Goal: Information Seeking & Learning: Check status

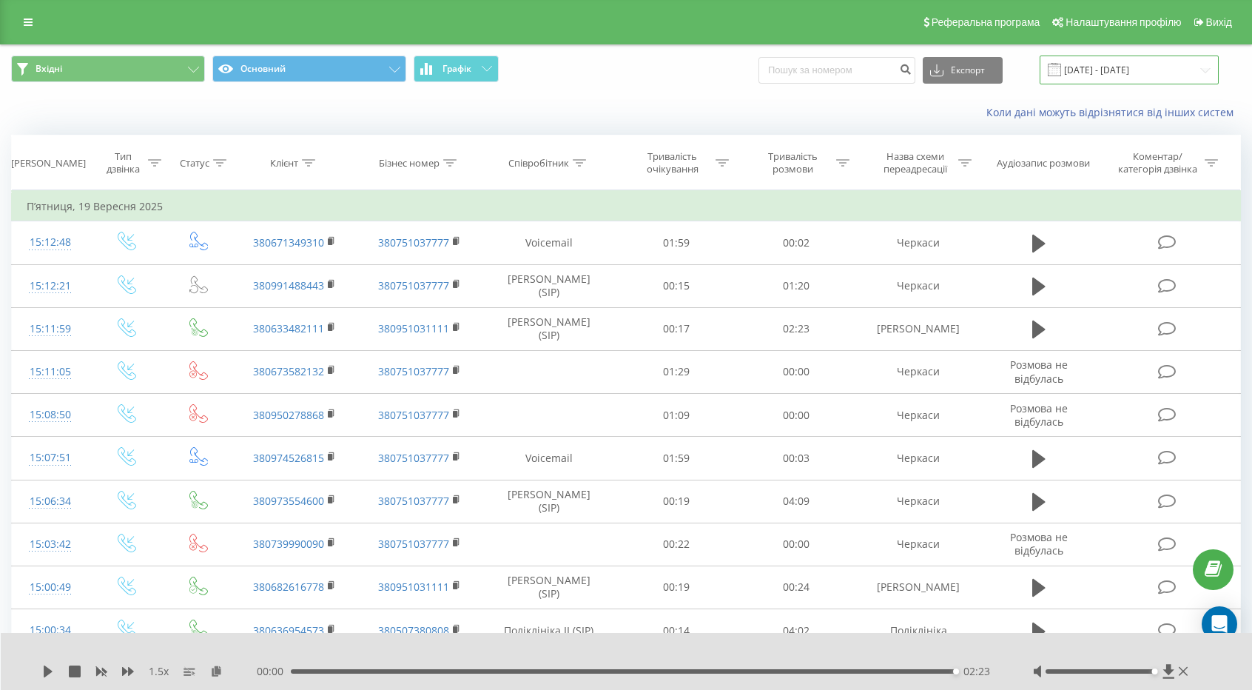
click at [1085, 73] on input "[DATE] - [DATE]" at bounding box center [1129, 69] width 179 height 29
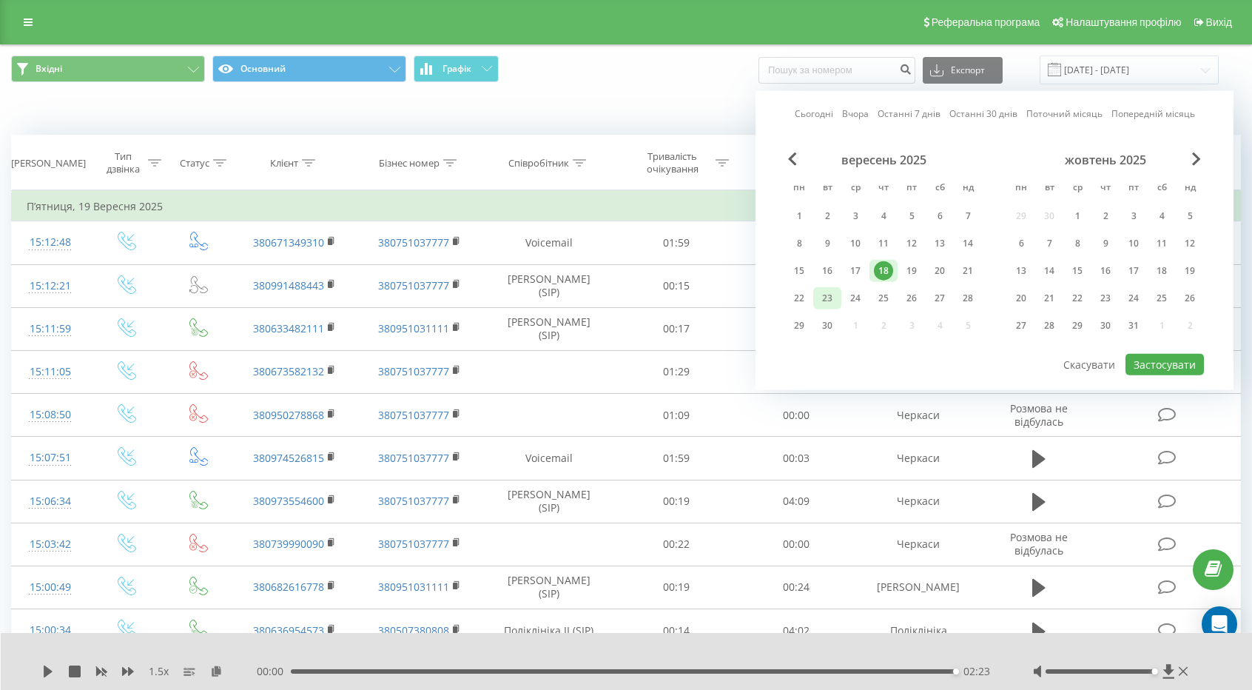
click at [815, 306] on div "23" at bounding box center [827, 298] width 28 height 22
click at [1159, 367] on button "Застосувати" at bounding box center [1164, 364] width 78 height 21
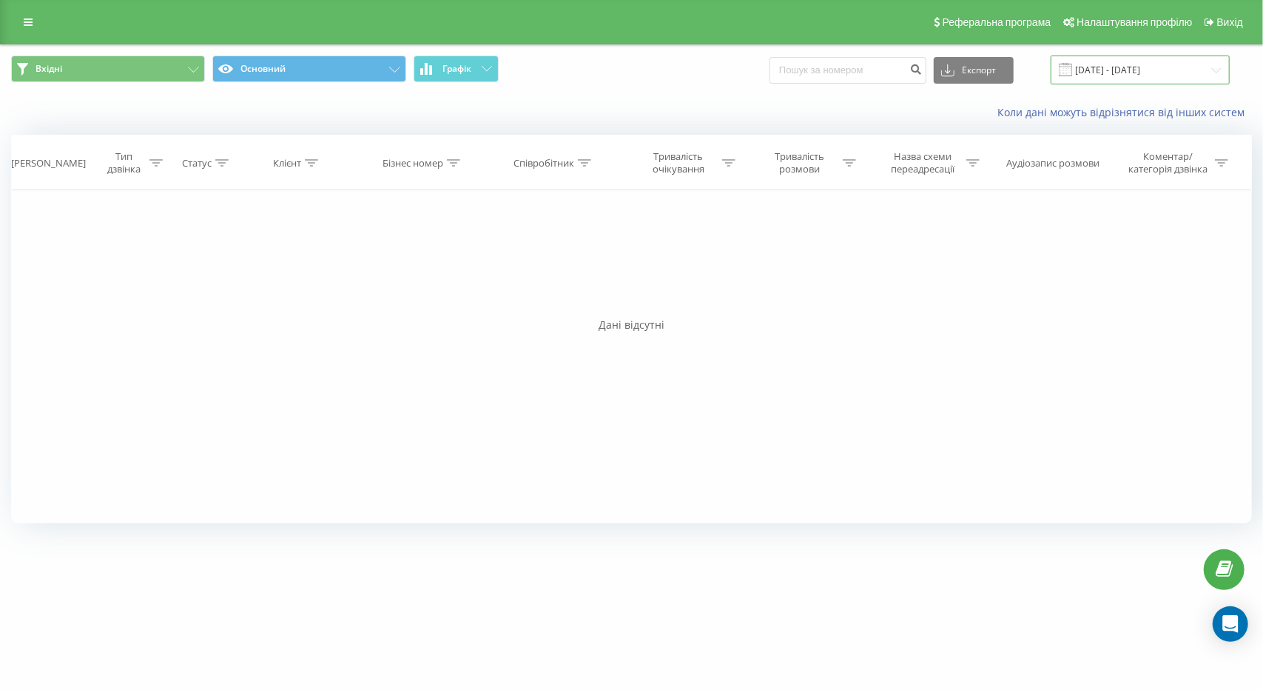
click at [1148, 66] on input "[DATE] - [DATE]" at bounding box center [1140, 69] width 179 height 29
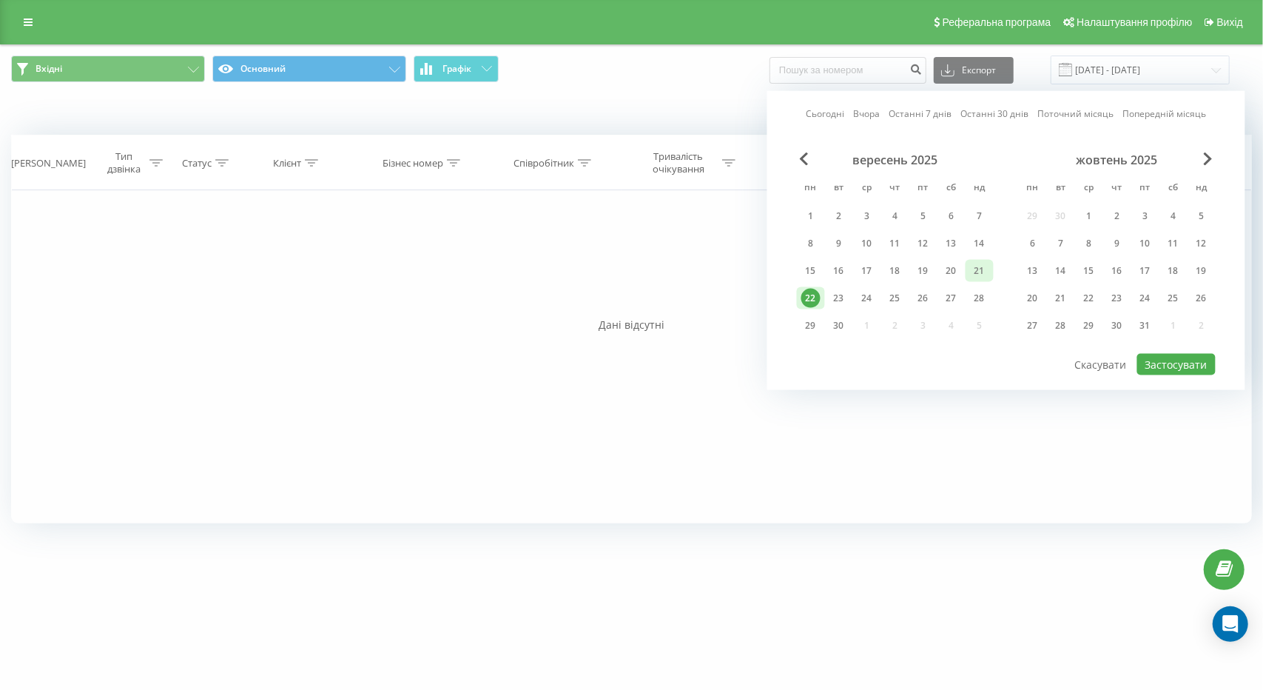
click at [974, 276] on div "21" at bounding box center [979, 270] width 19 height 19
click at [1156, 354] on button "Застосувати" at bounding box center [1176, 364] width 78 height 21
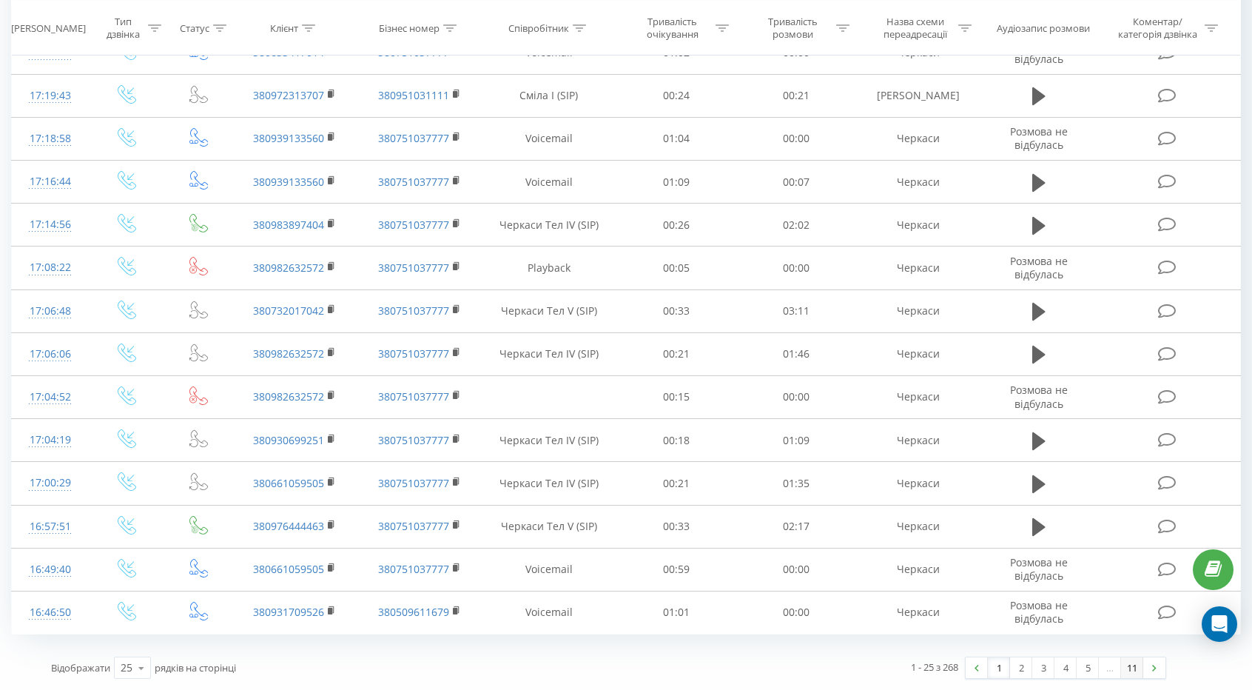
click at [1133, 669] on link "11" at bounding box center [1132, 667] width 22 height 21
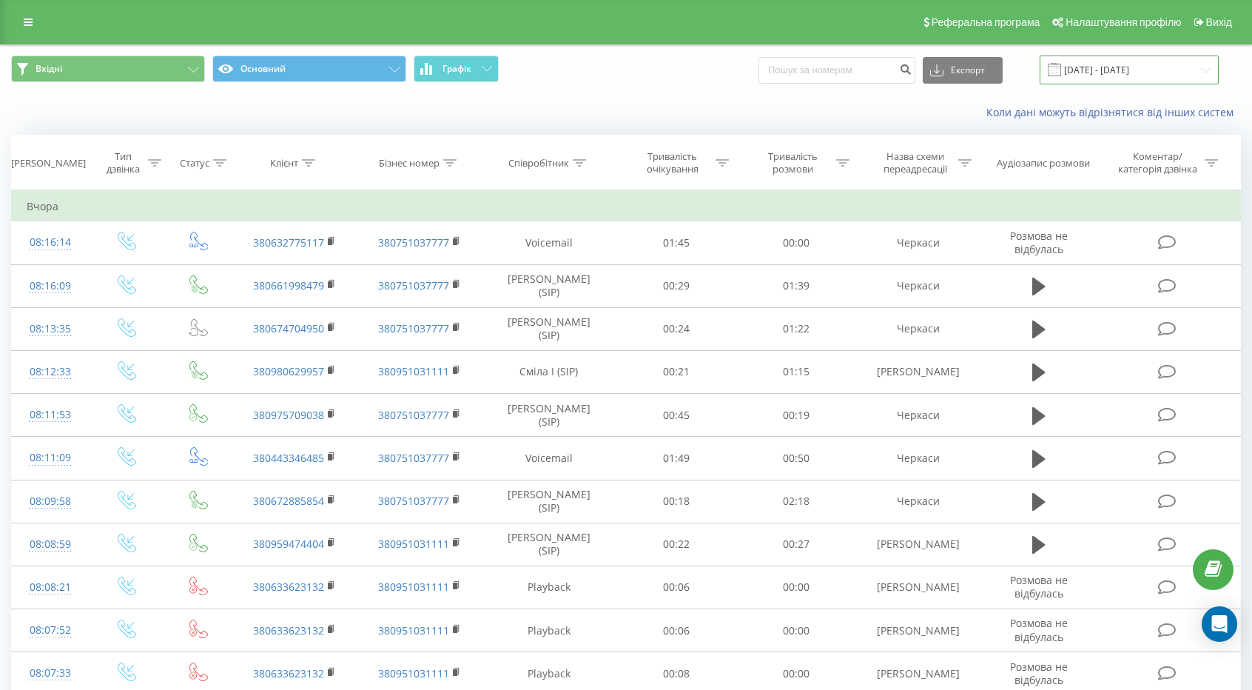
click at [1148, 64] on input "[DATE] - [DATE]" at bounding box center [1129, 69] width 179 height 29
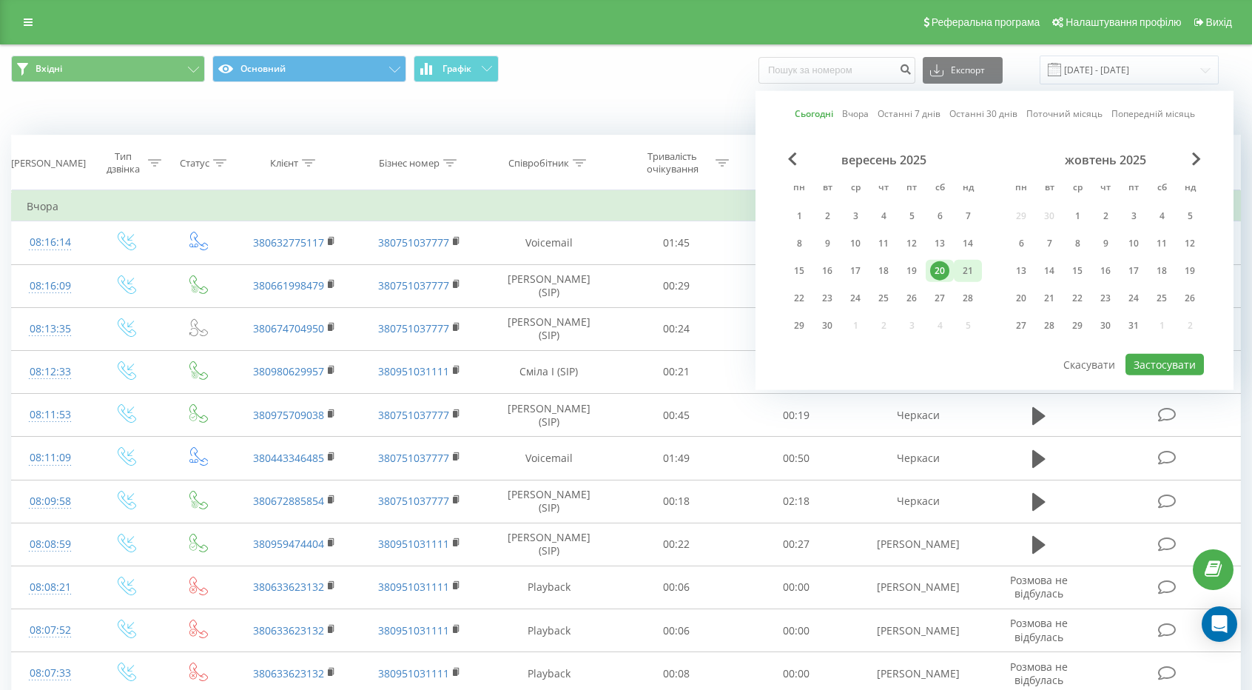
click at [967, 270] on div "21" at bounding box center [967, 270] width 19 height 19
click at [972, 269] on div "21" at bounding box center [967, 270] width 19 height 19
click at [793, 297] on div "22" at bounding box center [798, 298] width 19 height 19
click at [1165, 357] on button "Застосувати" at bounding box center [1164, 364] width 78 height 21
type input "[DATE] - [DATE]"
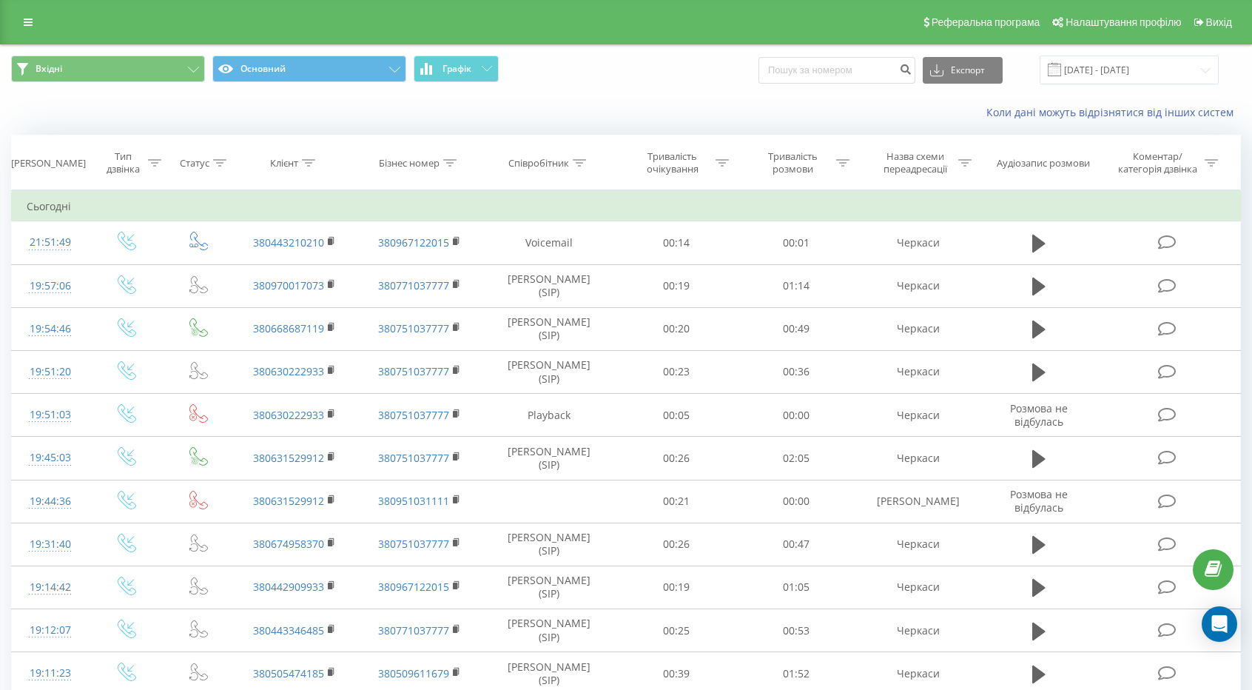
scroll to position [656, 0]
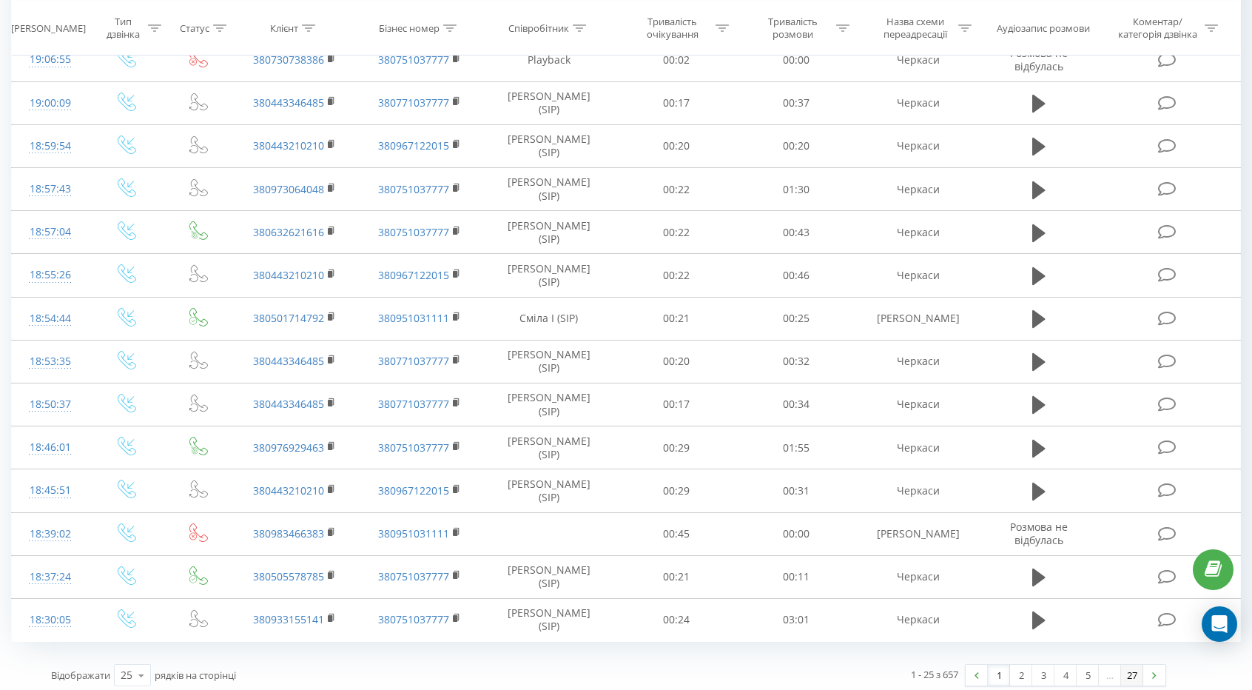
click at [1133, 664] on link "27" at bounding box center [1132, 674] width 22 height 21
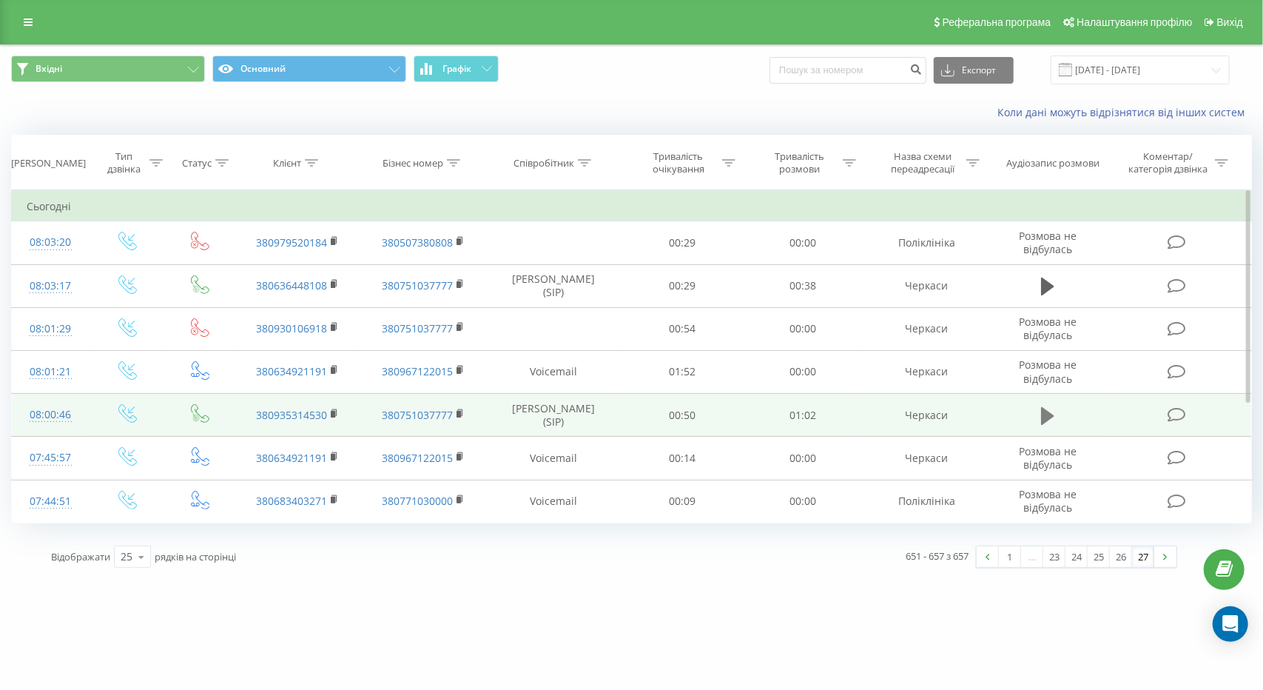
click at [1048, 414] on icon at bounding box center [1047, 415] width 13 height 18
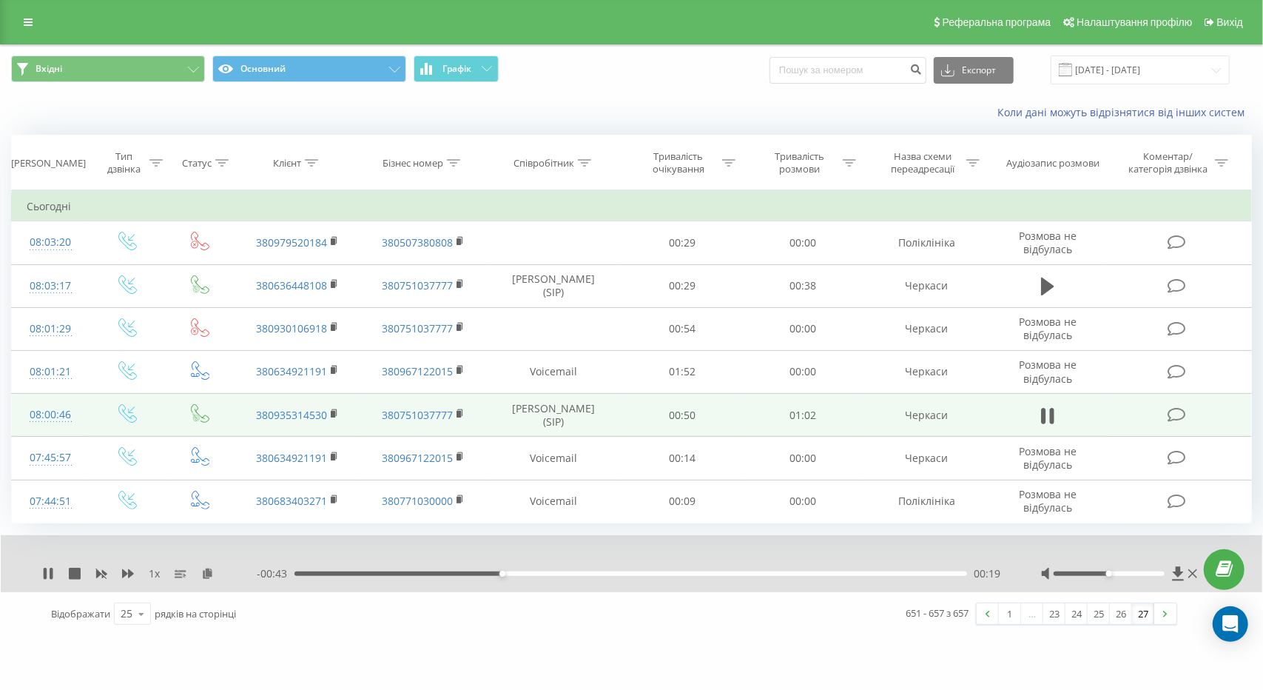
click at [1128, 563] on div "1 x - 00:43 00:19 00:19" at bounding box center [631, 563] width 1261 height 57
click at [1130, 573] on div at bounding box center [1109, 573] width 111 height 4
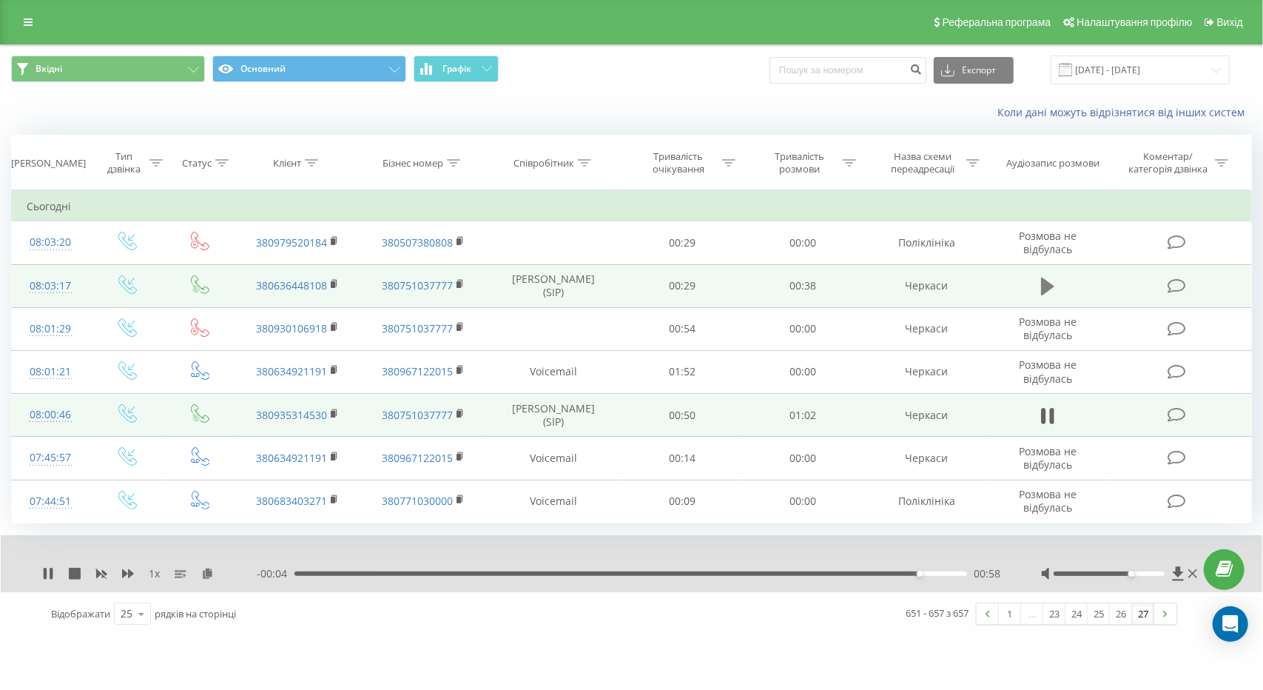
click at [1046, 280] on icon at bounding box center [1047, 286] width 13 height 18
click at [1122, 615] on link "26" at bounding box center [1121, 613] width 22 height 21
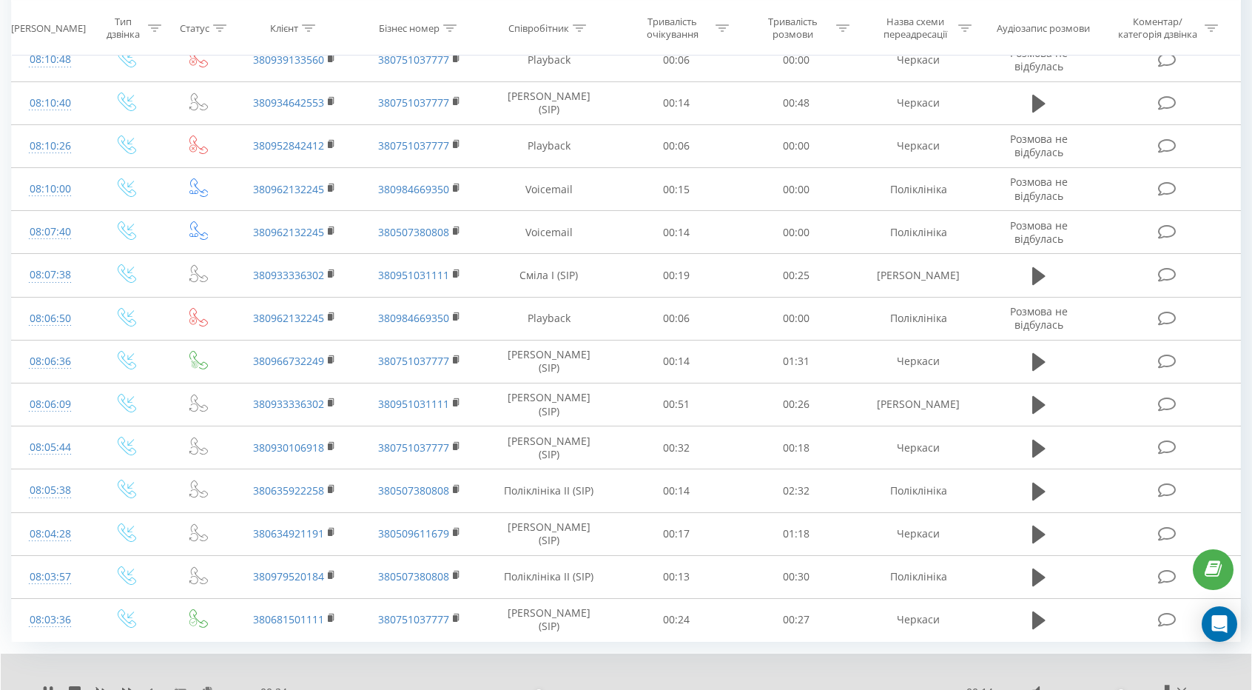
scroll to position [713, 0]
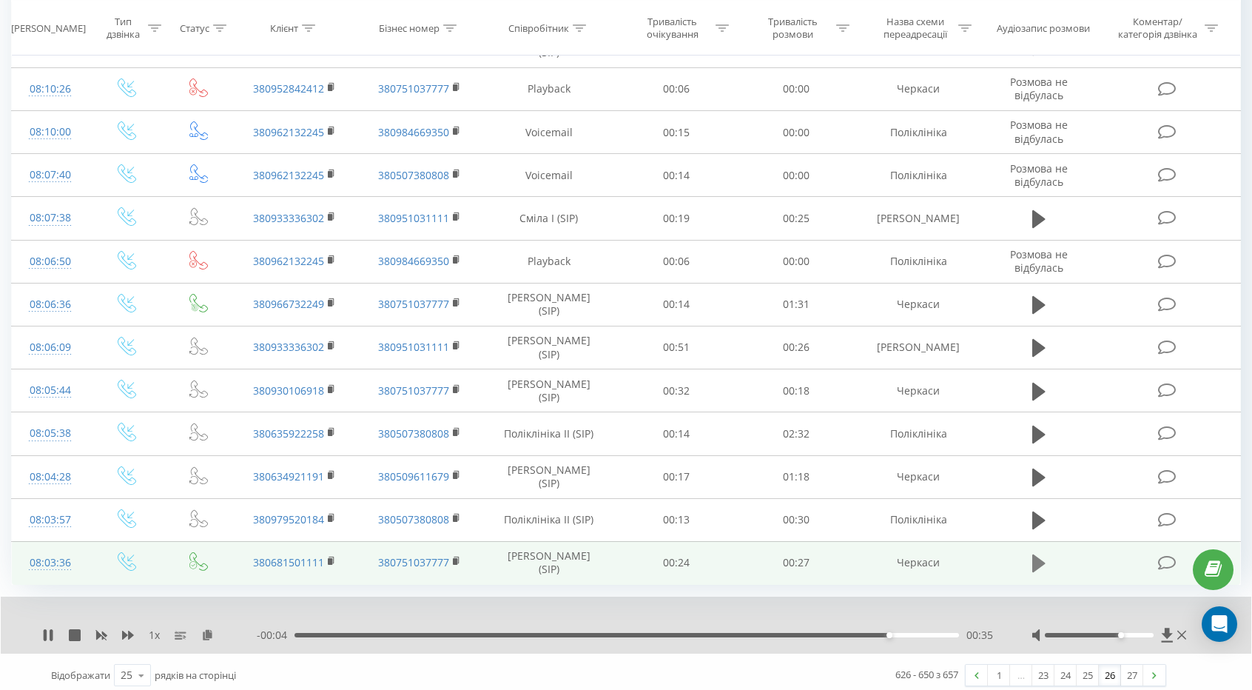
click at [1028, 556] on button at bounding box center [1039, 563] width 22 height 22
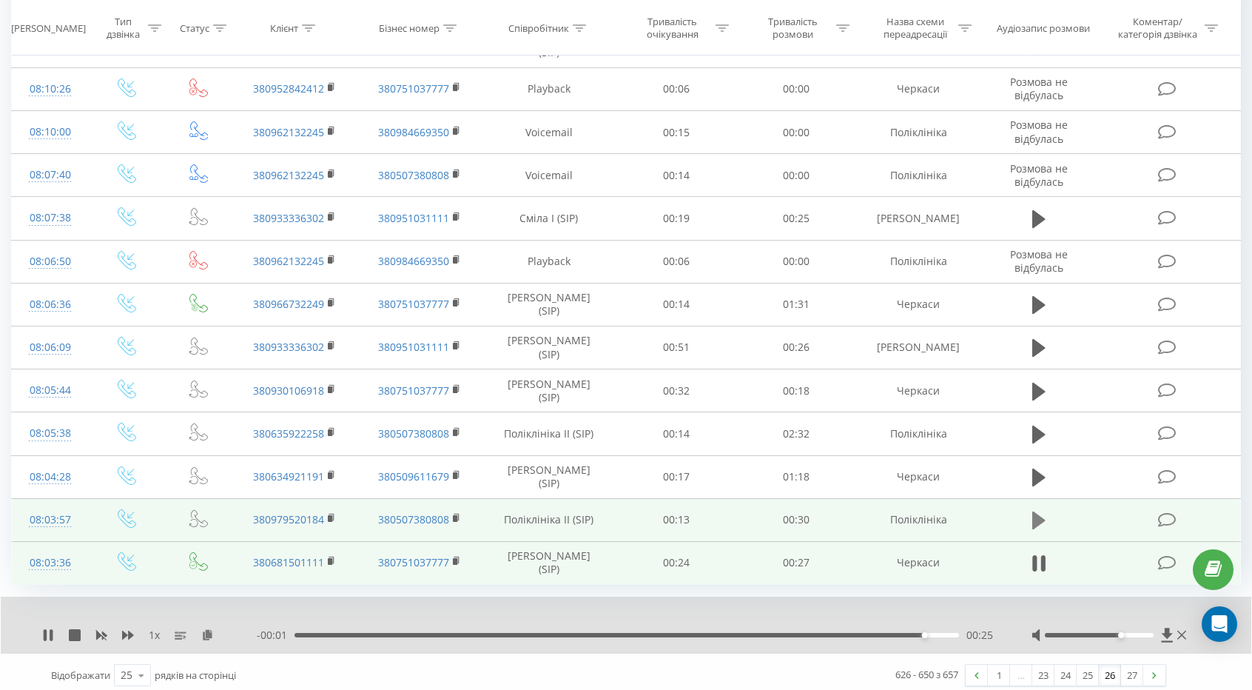
click at [1040, 516] on icon at bounding box center [1038, 520] width 13 height 18
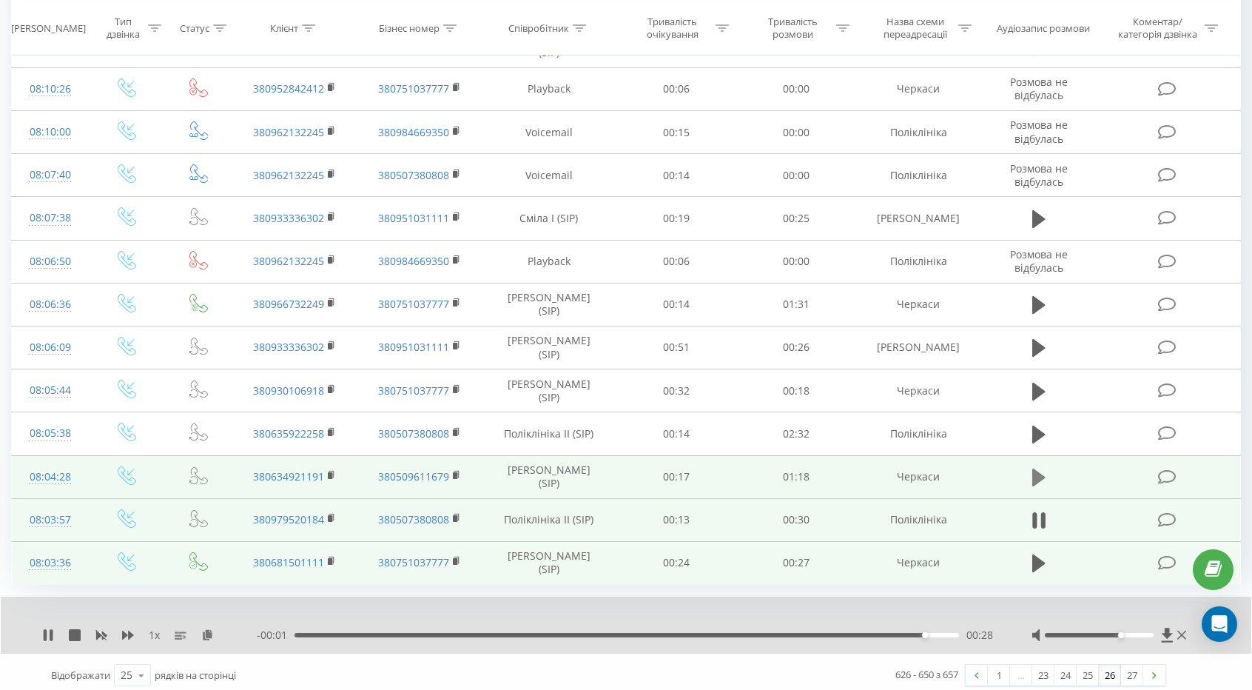
click at [1036, 467] on icon at bounding box center [1038, 477] width 13 height 21
click at [112, 627] on div "1 x" at bounding box center [149, 634] width 215 height 15
click at [132, 629] on icon at bounding box center [128, 635] width 12 height 12
click at [131, 630] on icon at bounding box center [128, 634] width 12 height 9
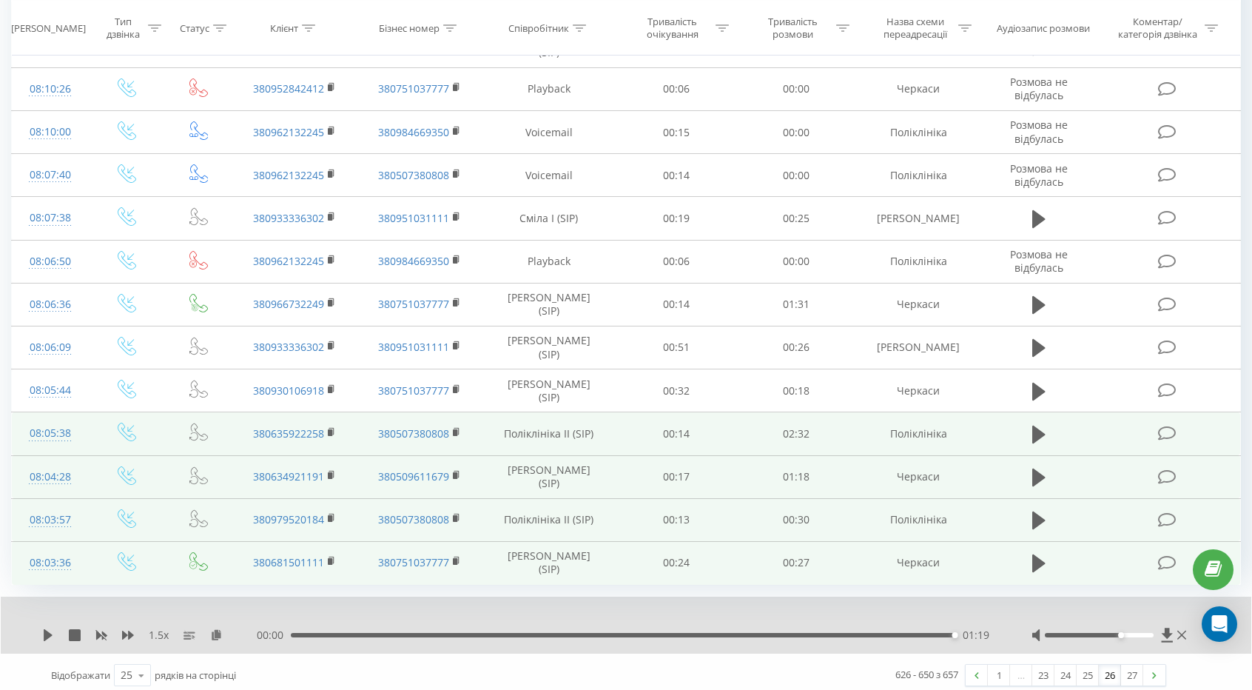
click at [1056, 430] on td at bounding box center [1038, 433] width 115 height 43
click at [1034, 431] on icon at bounding box center [1038, 434] width 13 height 18
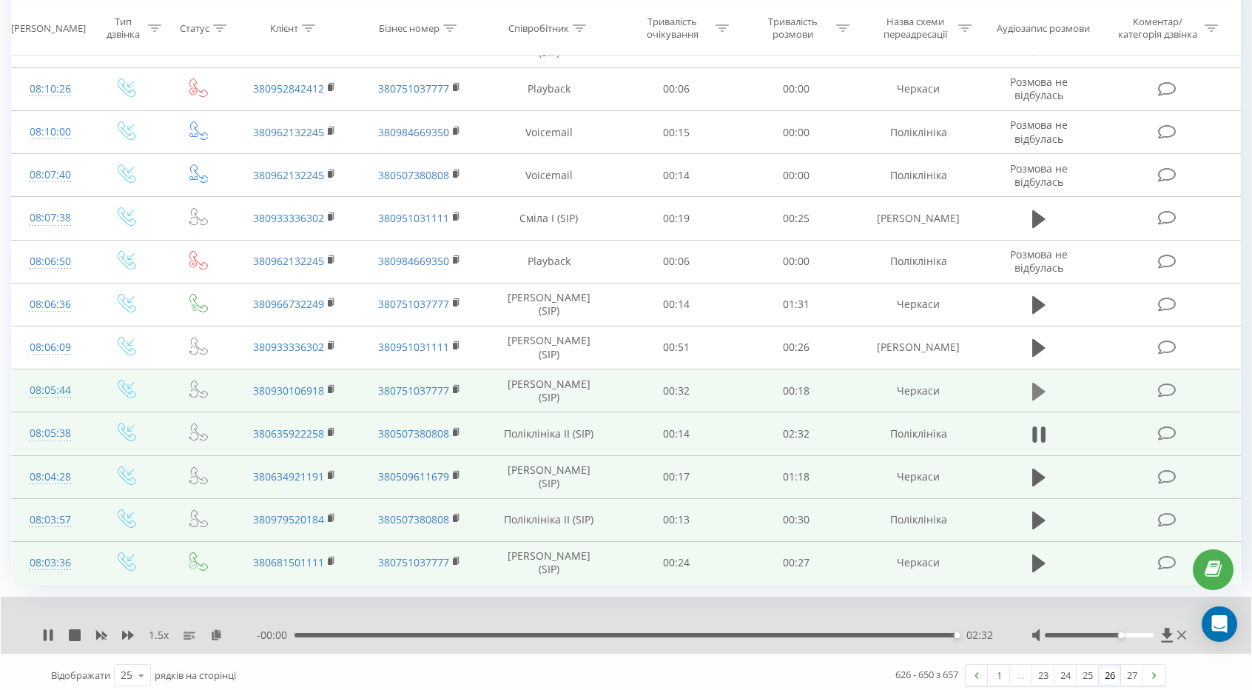
click at [1041, 387] on icon at bounding box center [1038, 391] width 13 height 18
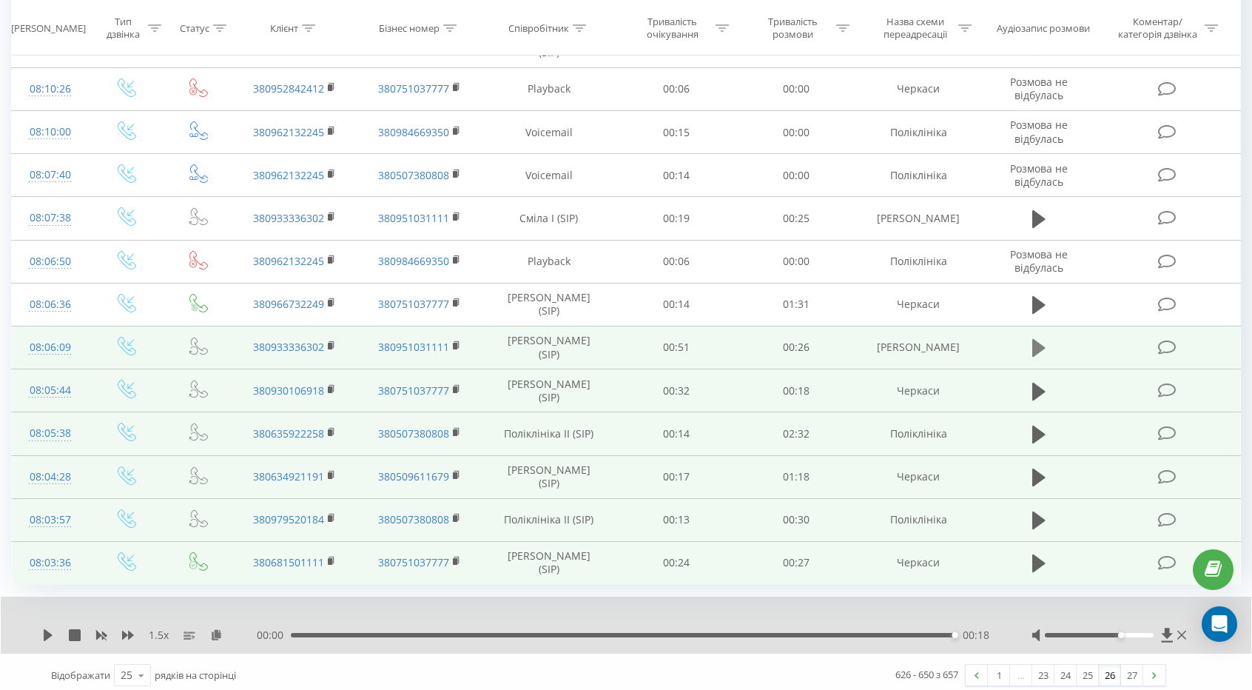
click at [1045, 345] on button at bounding box center [1039, 348] width 22 height 22
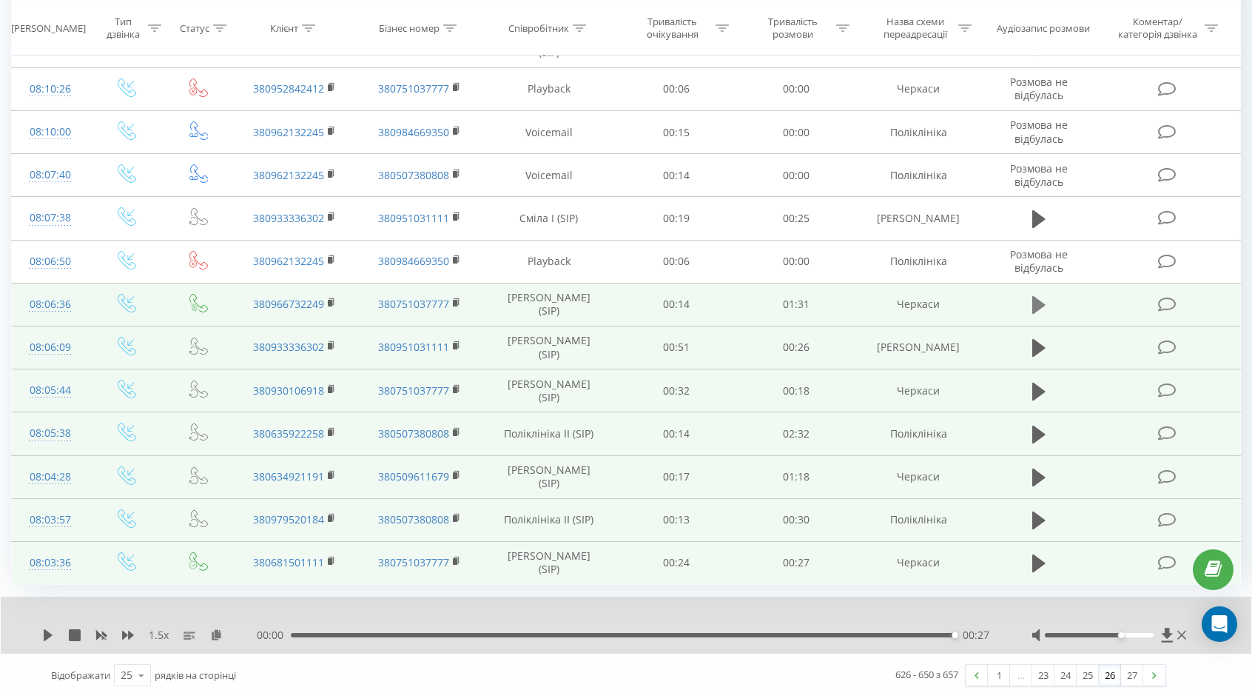
click at [1028, 294] on button at bounding box center [1039, 305] width 22 height 22
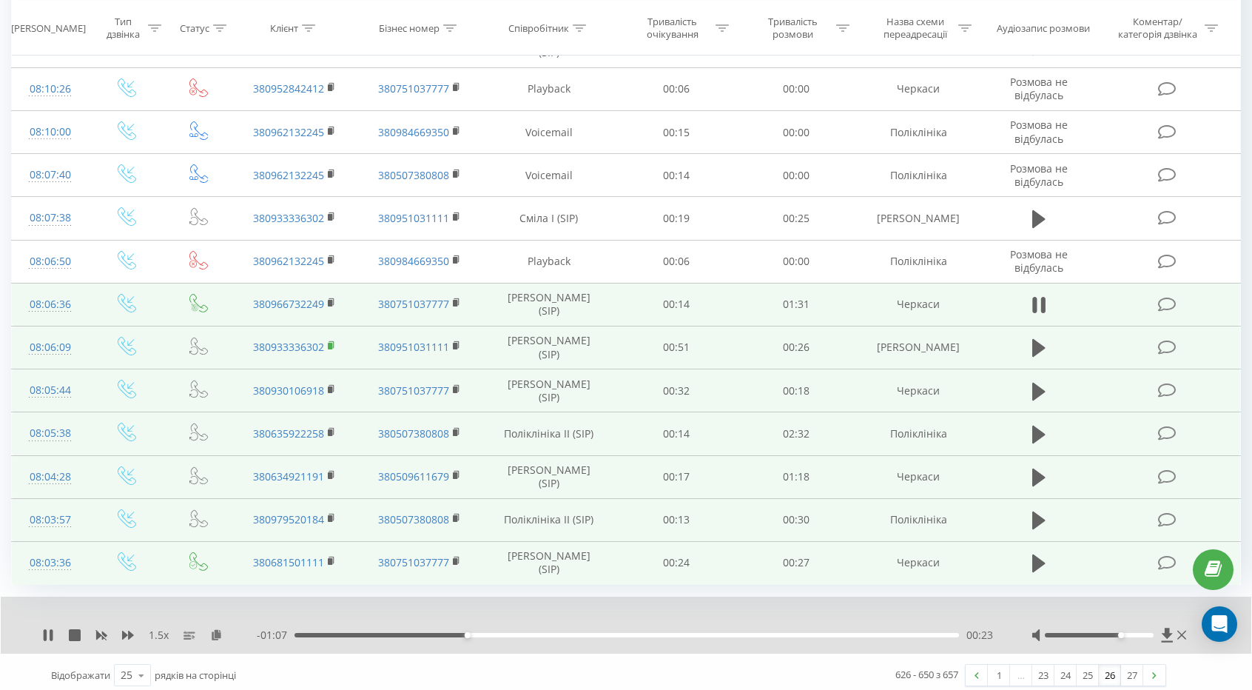
click at [333, 341] on icon at bounding box center [331, 344] width 5 height 7
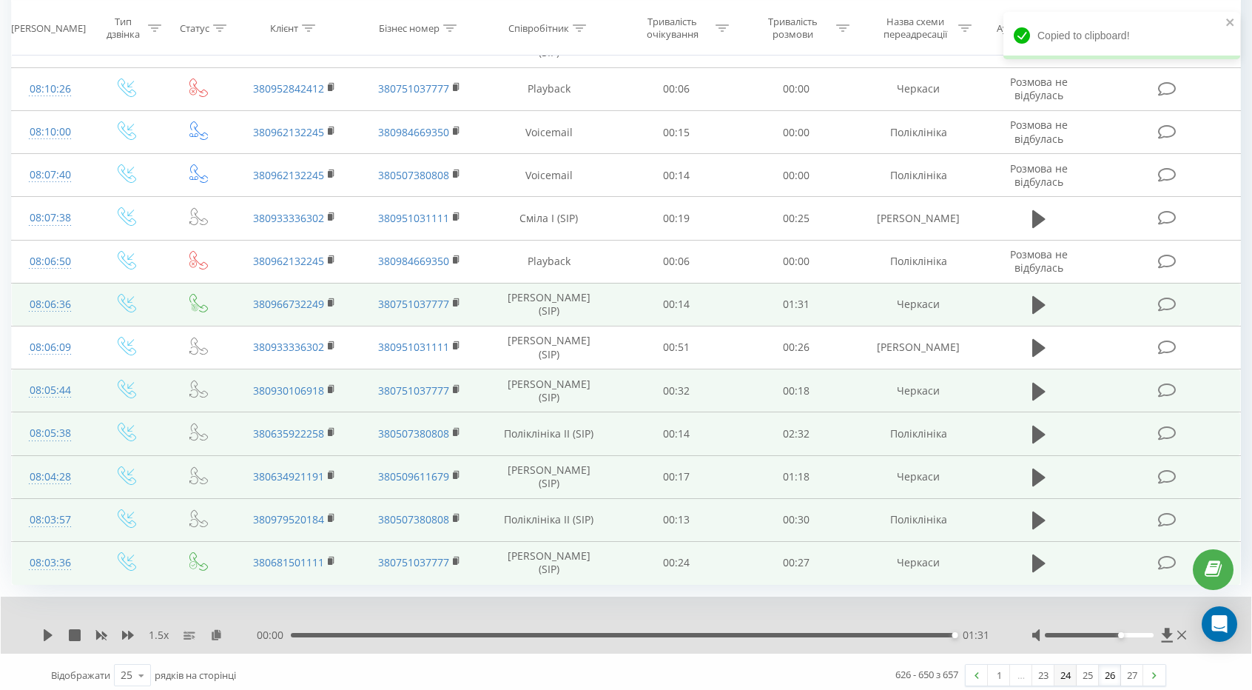
click at [1062, 667] on link "24" at bounding box center [1065, 674] width 22 height 21
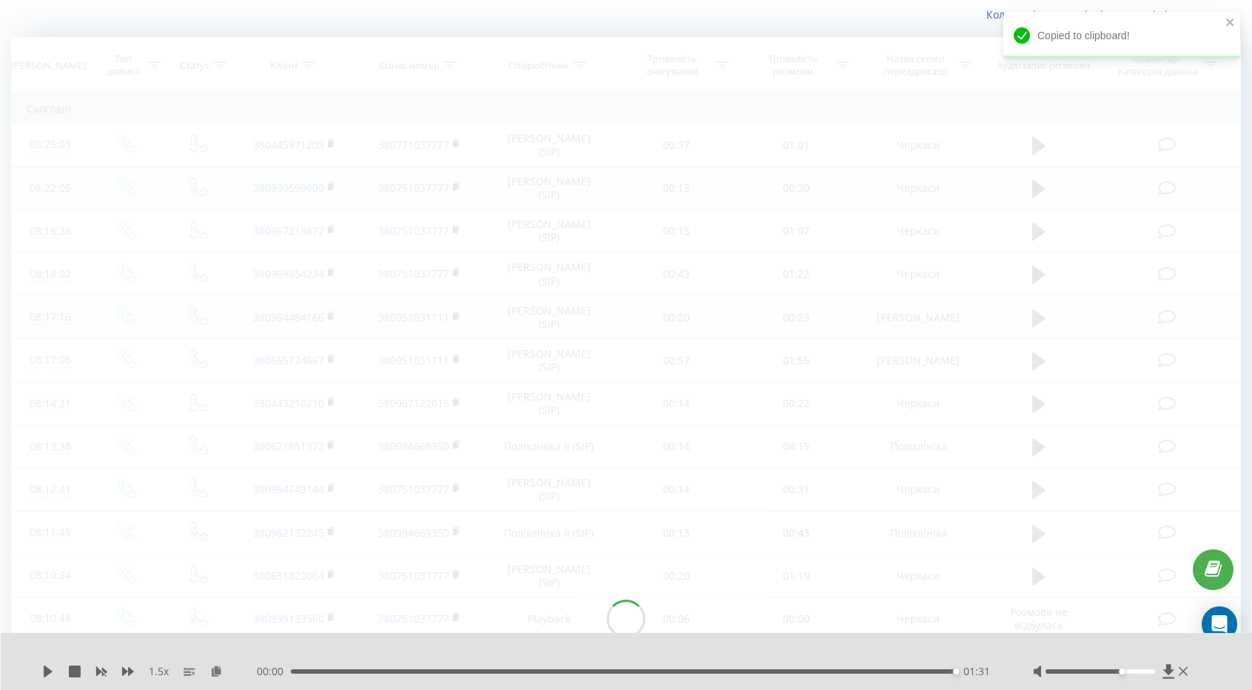
scroll to position [713, 0]
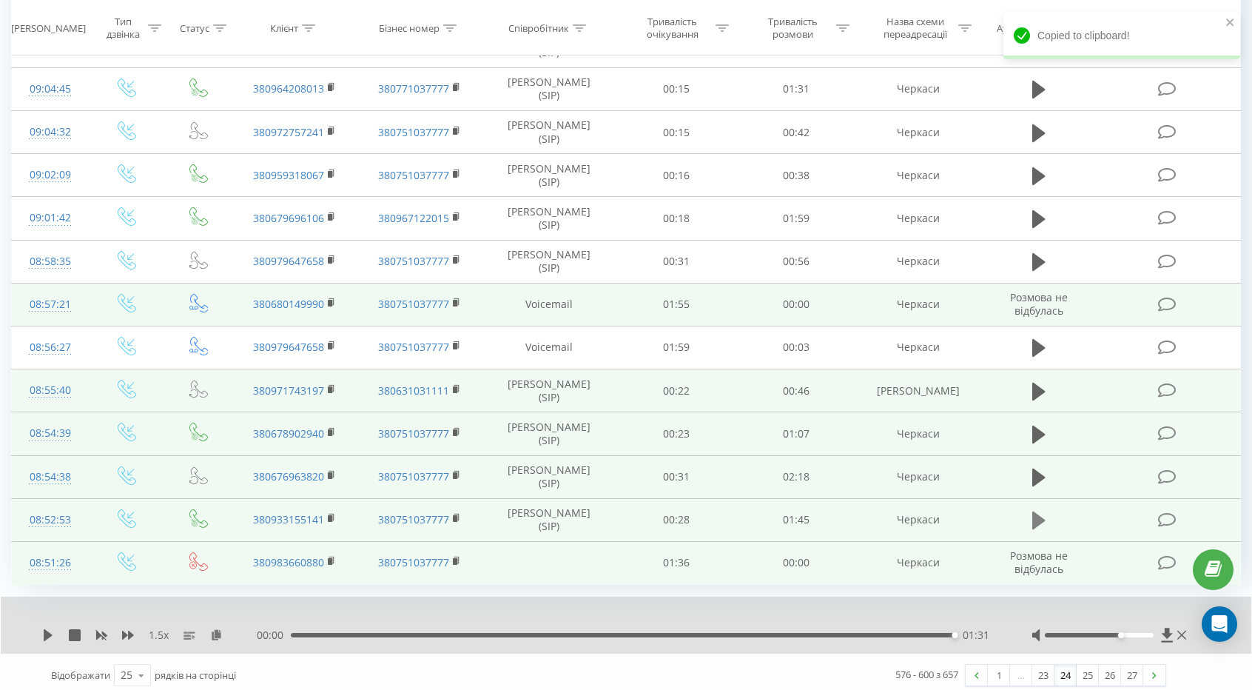
click at [1031, 516] on button at bounding box center [1039, 520] width 22 height 22
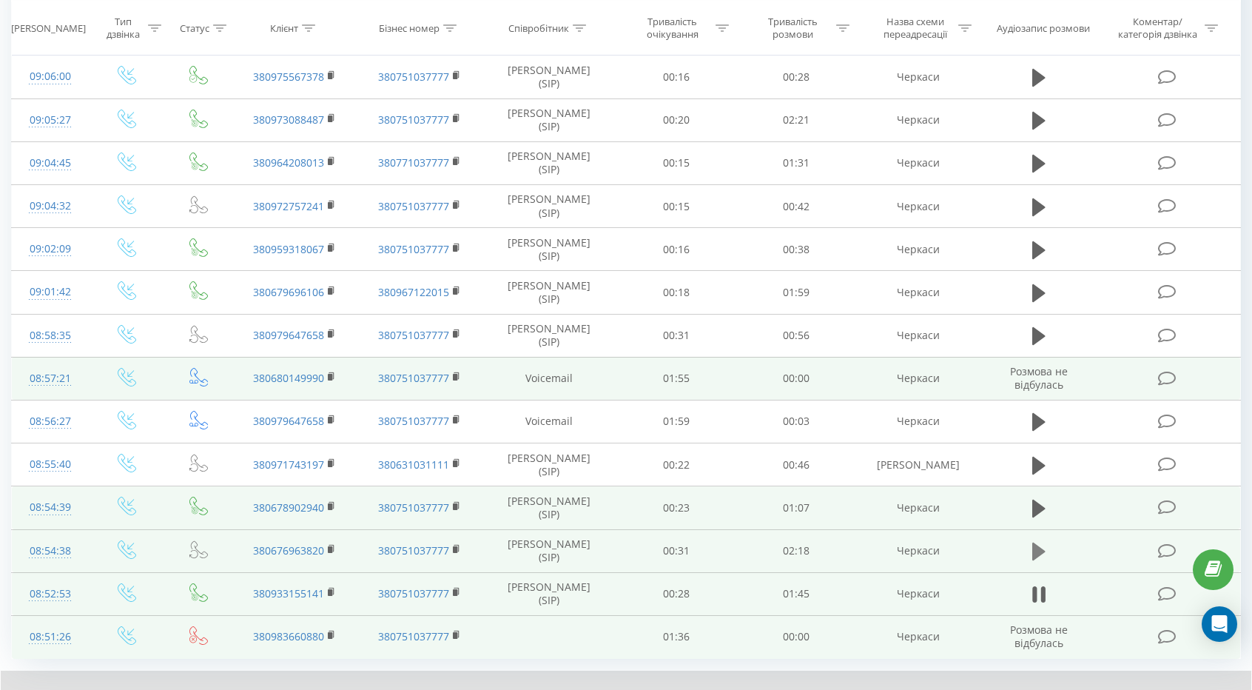
click at [1035, 541] on icon at bounding box center [1038, 551] width 13 height 21
click at [1024, 503] on td at bounding box center [1038, 507] width 115 height 43
click at [1038, 486] on td at bounding box center [1038, 507] width 115 height 43
click at [1035, 498] on icon at bounding box center [1038, 508] width 13 height 21
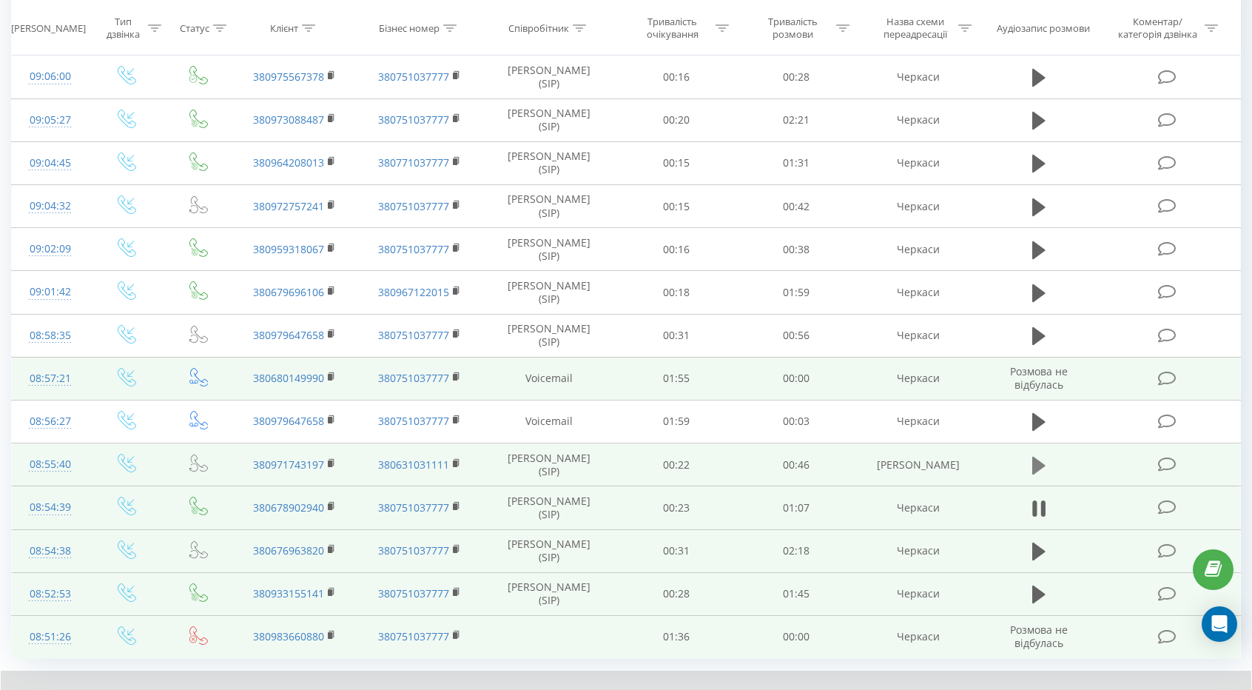
click at [1040, 462] on icon at bounding box center [1038, 465] width 13 height 21
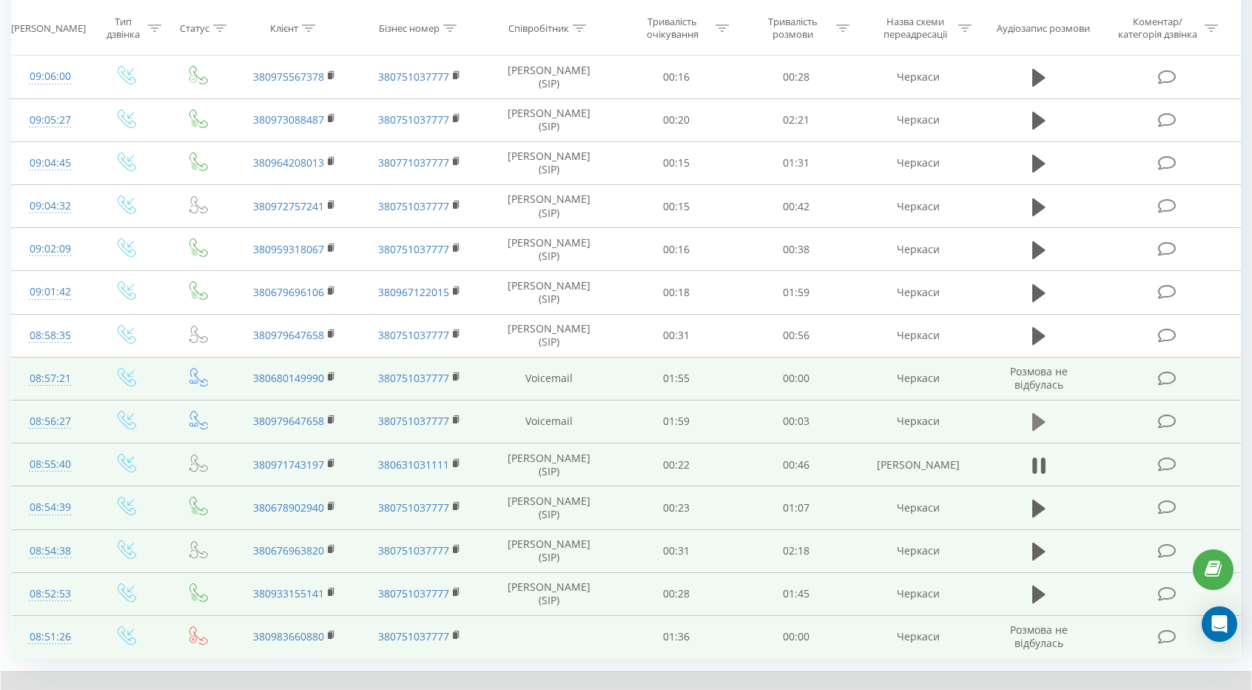
click at [1042, 422] on icon at bounding box center [1038, 421] width 13 height 21
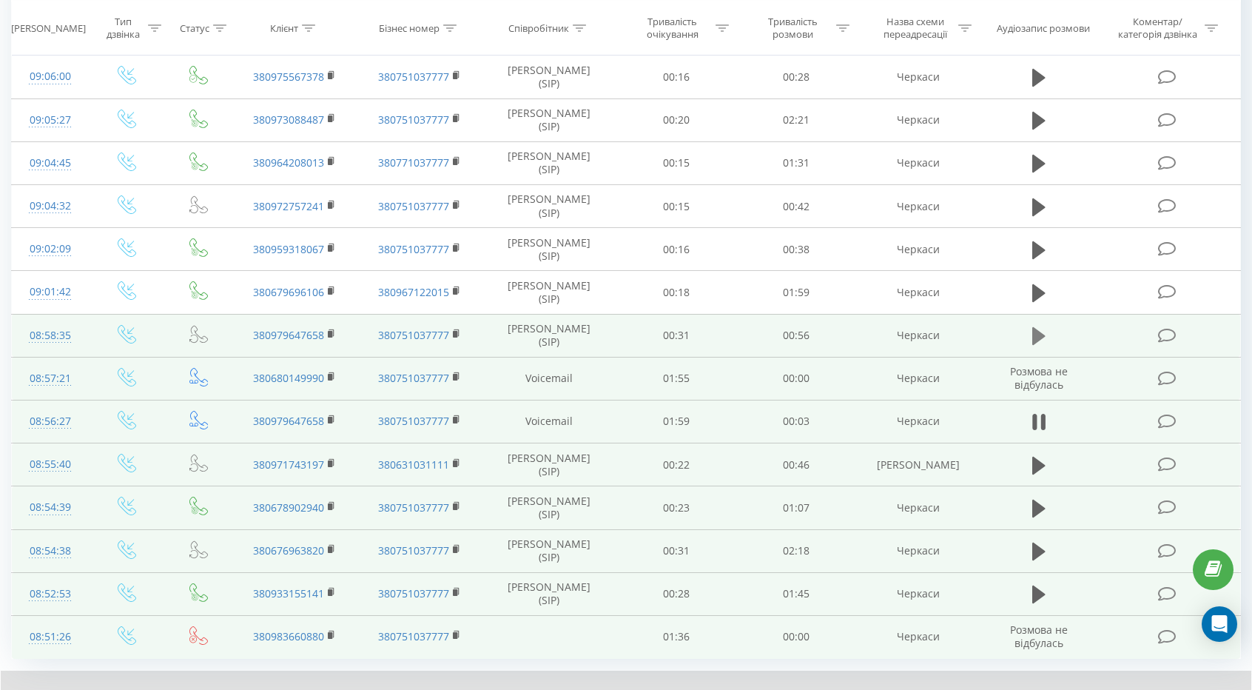
click at [1039, 327] on icon at bounding box center [1038, 336] width 13 height 18
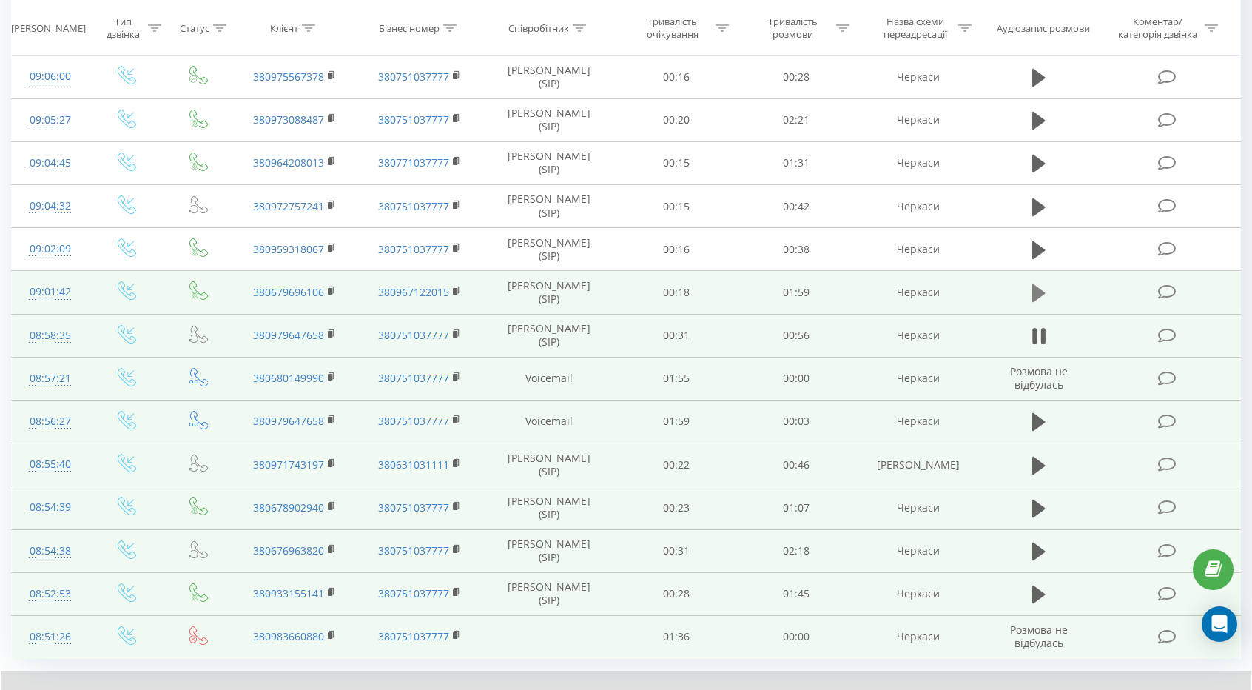
click at [1035, 285] on icon at bounding box center [1038, 293] width 13 height 18
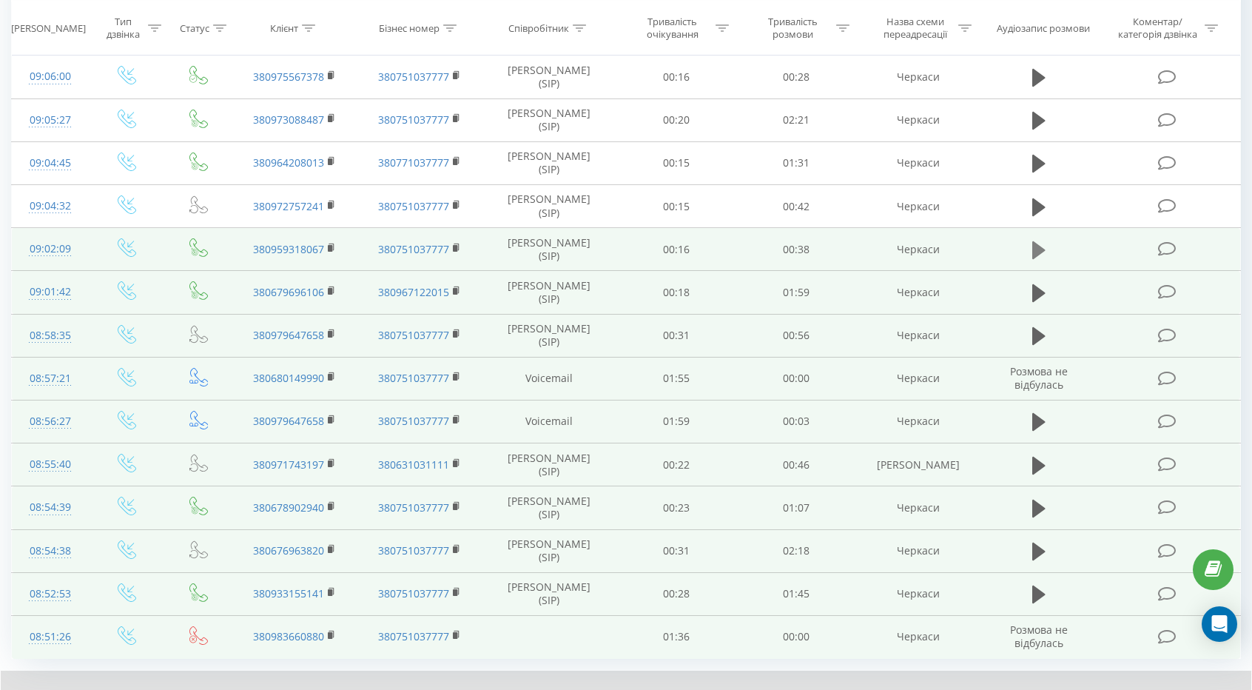
click at [1049, 249] on button at bounding box center [1039, 250] width 22 height 22
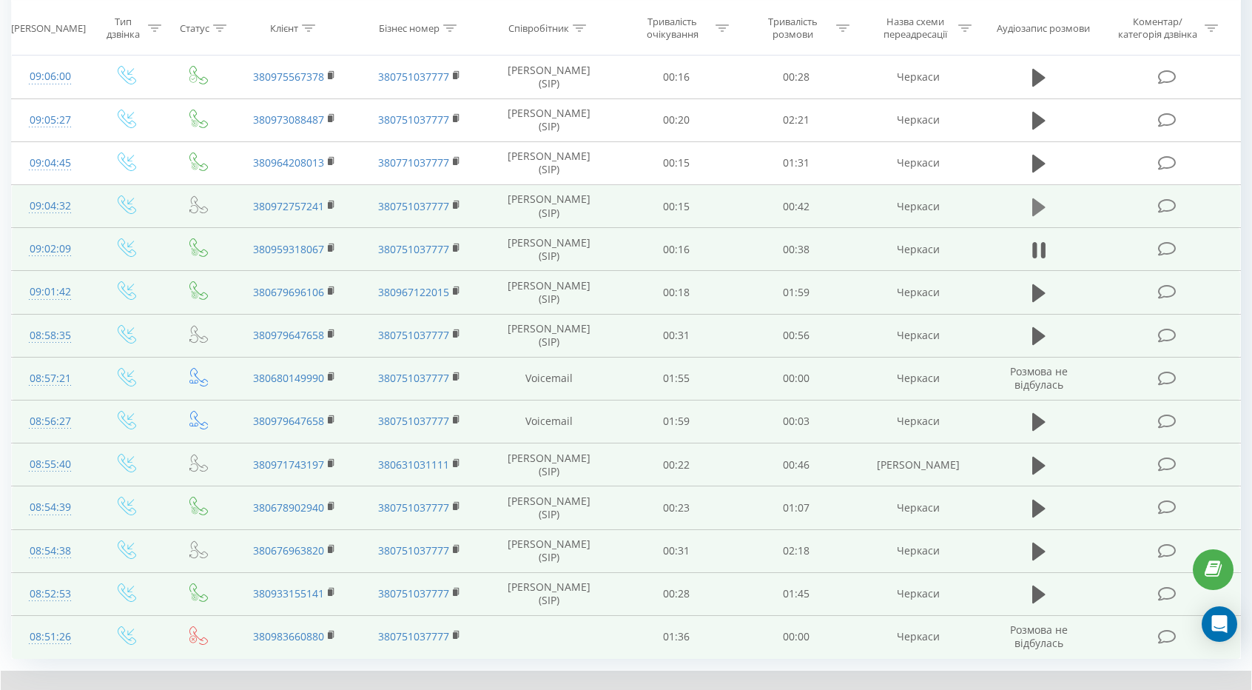
click at [1034, 212] on button at bounding box center [1039, 207] width 22 height 22
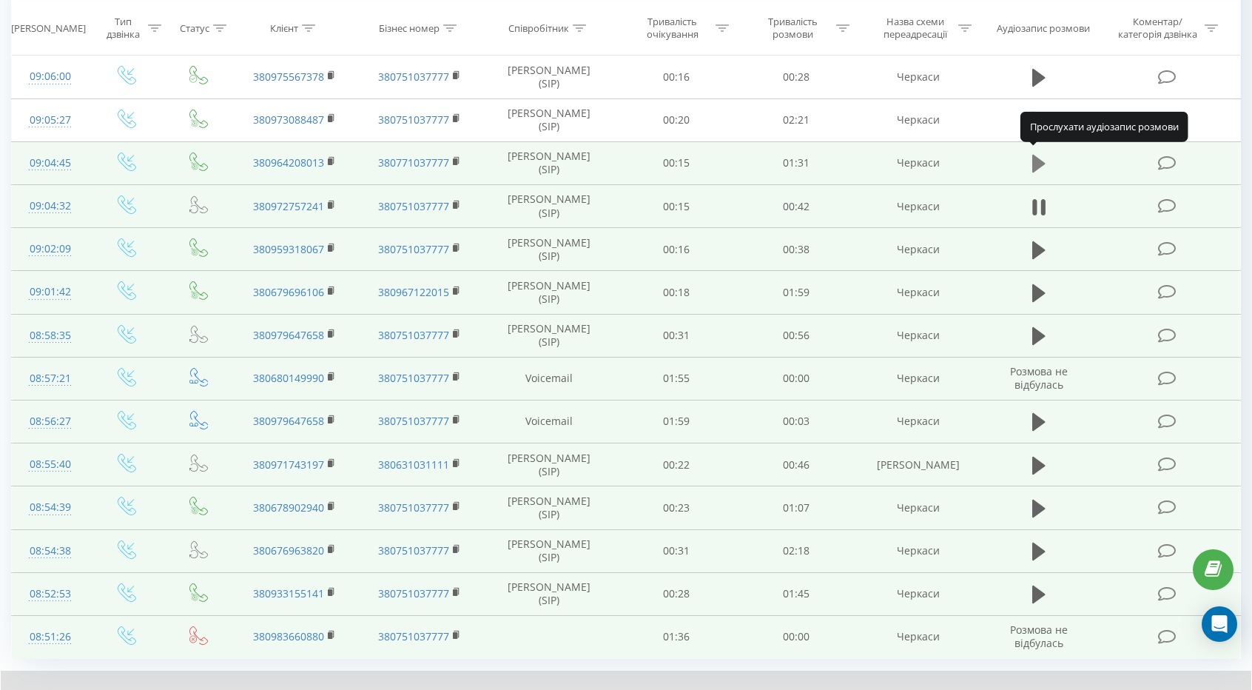
click at [1032, 162] on icon at bounding box center [1038, 164] width 13 height 18
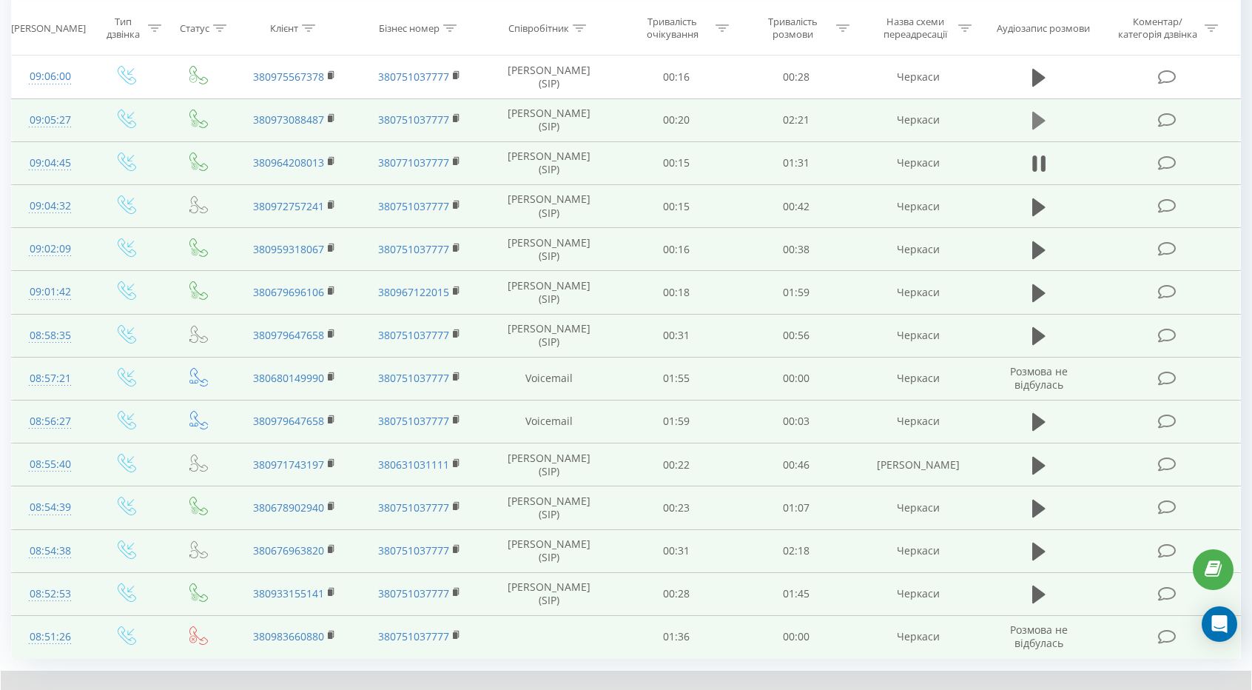
click at [1033, 121] on icon at bounding box center [1038, 121] width 13 height 18
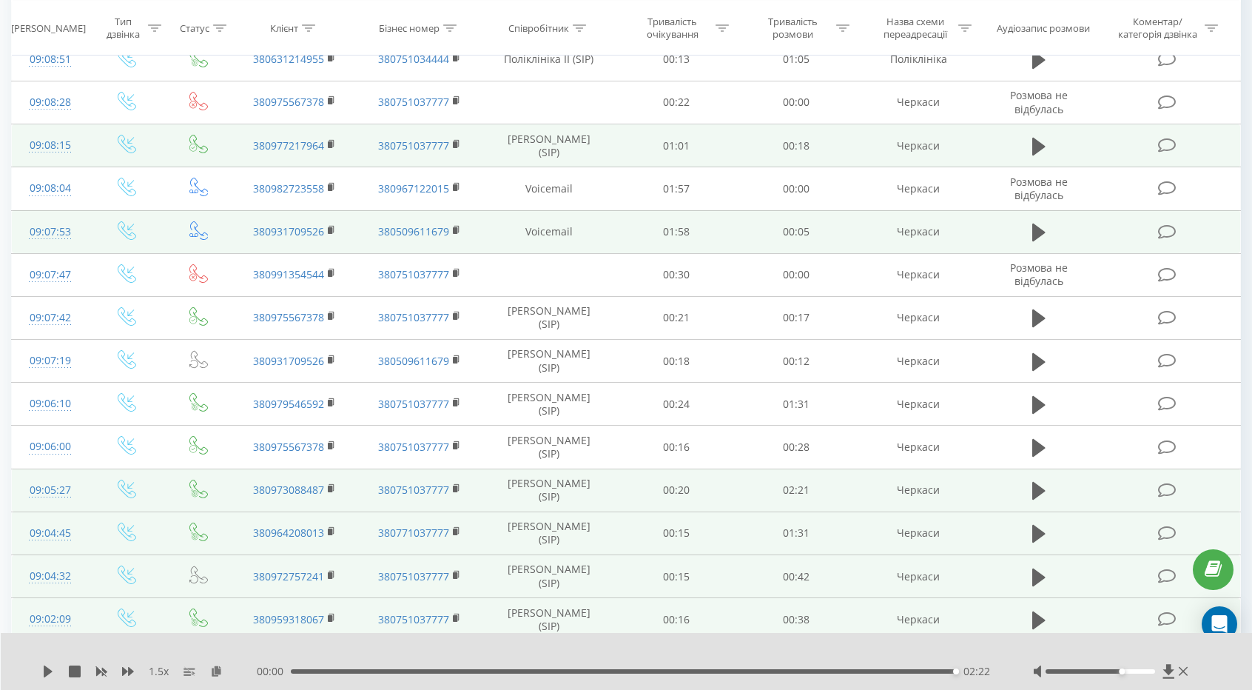
scroll to position [0, 0]
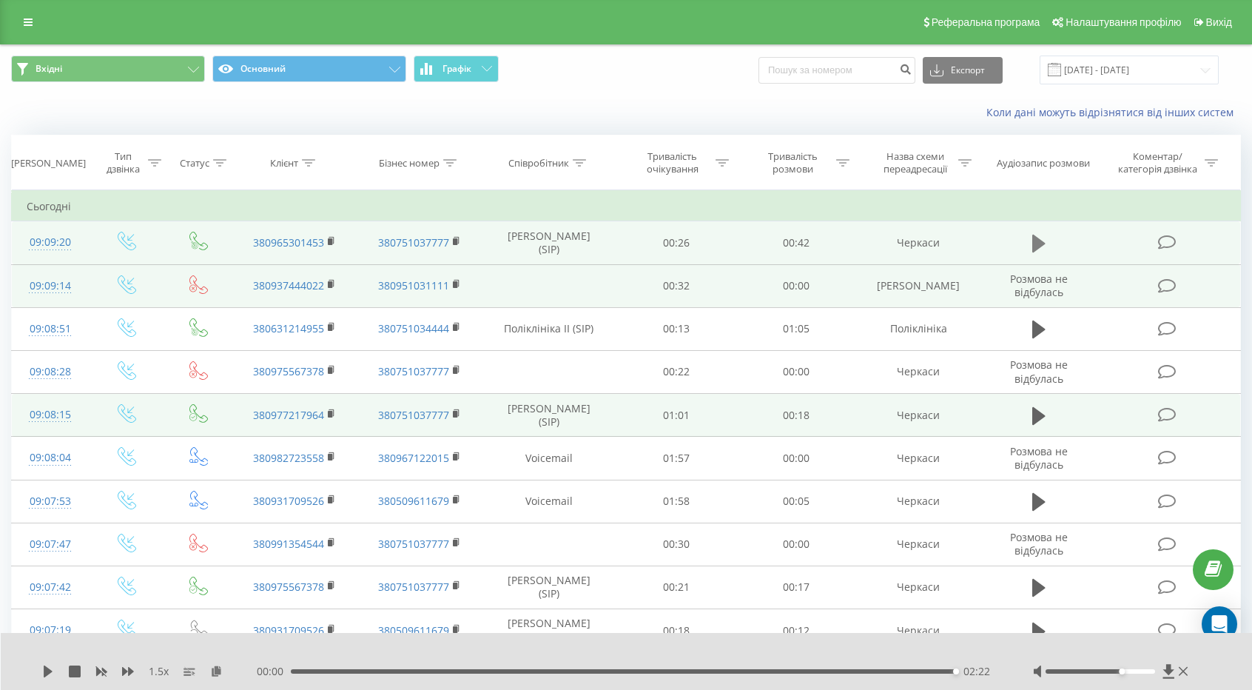
click at [1037, 253] on button at bounding box center [1039, 243] width 22 height 22
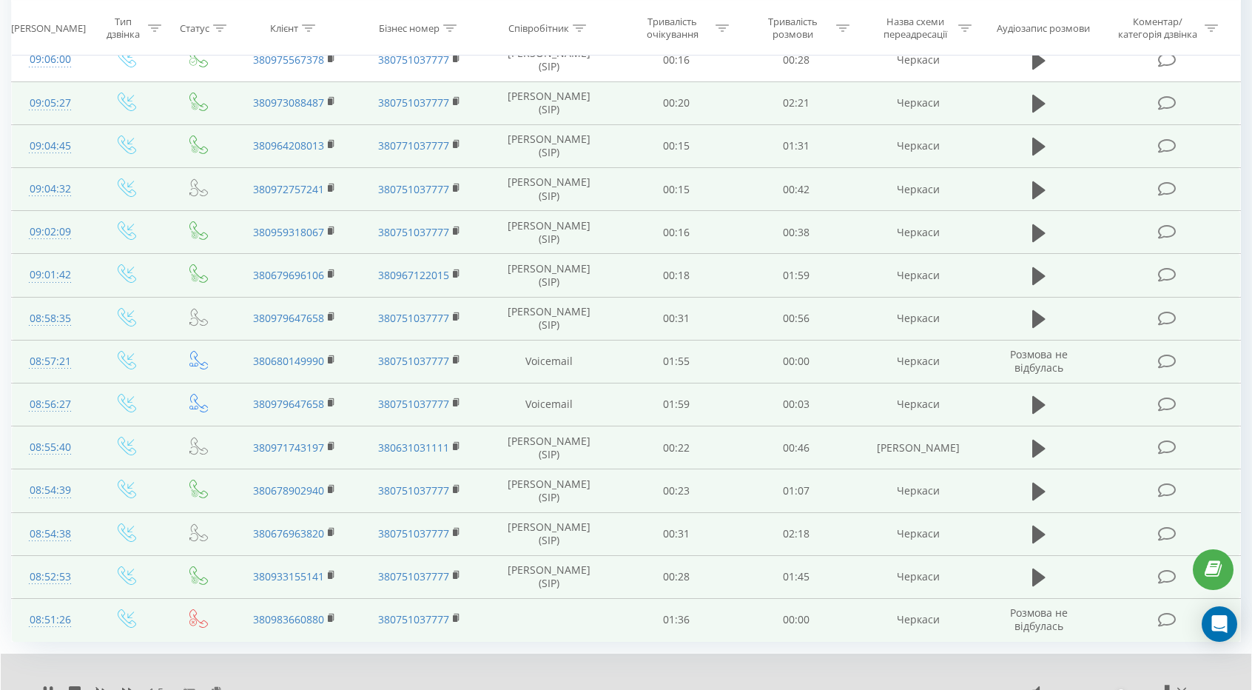
scroll to position [713, 0]
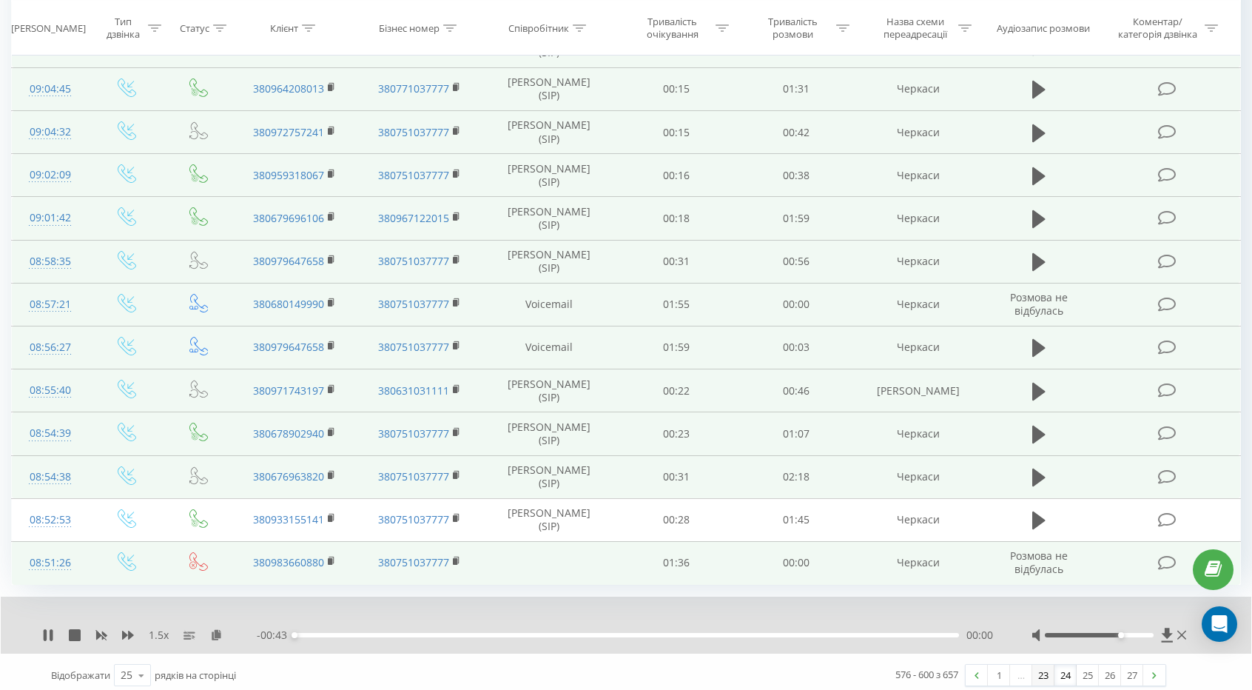
drag, startPoint x: 1043, startPoint y: 655, endPoint x: 1045, endPoint y: 664, distance: 9.0
click at [1043, 658] on div "576 - 600 з 657 1 … 23 24 25 26 27" at bounding box center [893, 674] width 568 height 43
click at [1045, 664] on link "23" at bounding box center [1043, 674] width 22 height 21
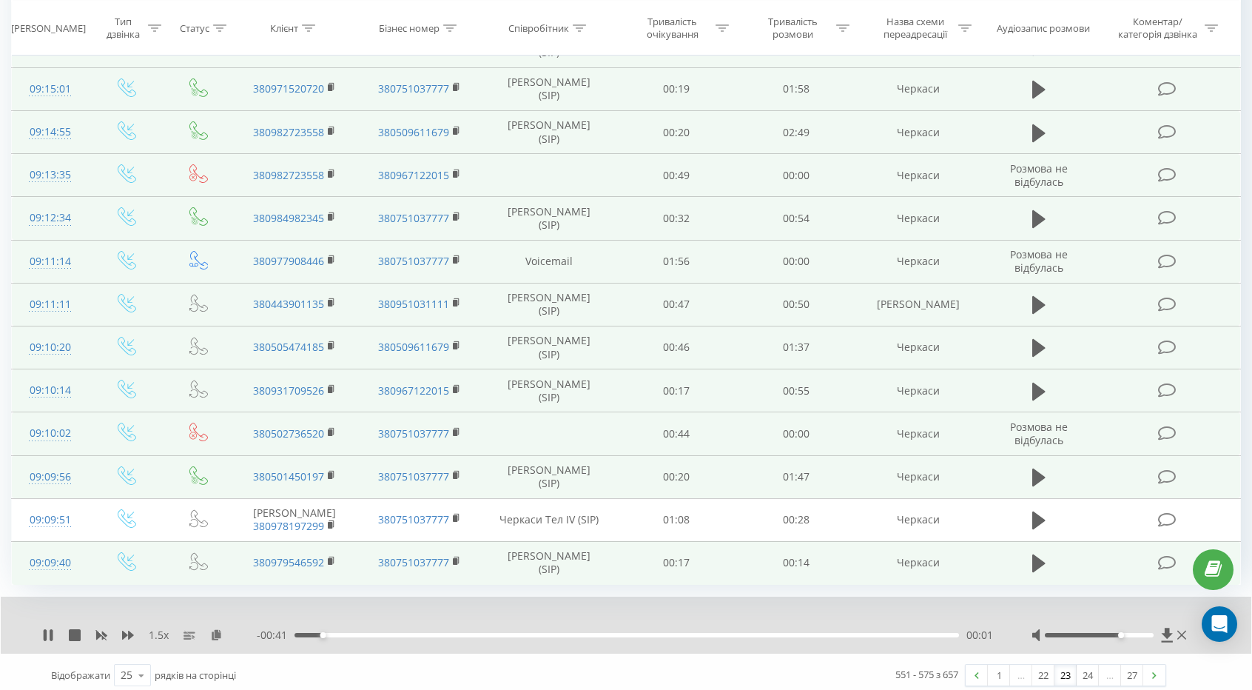
scroll to position [725, 0]
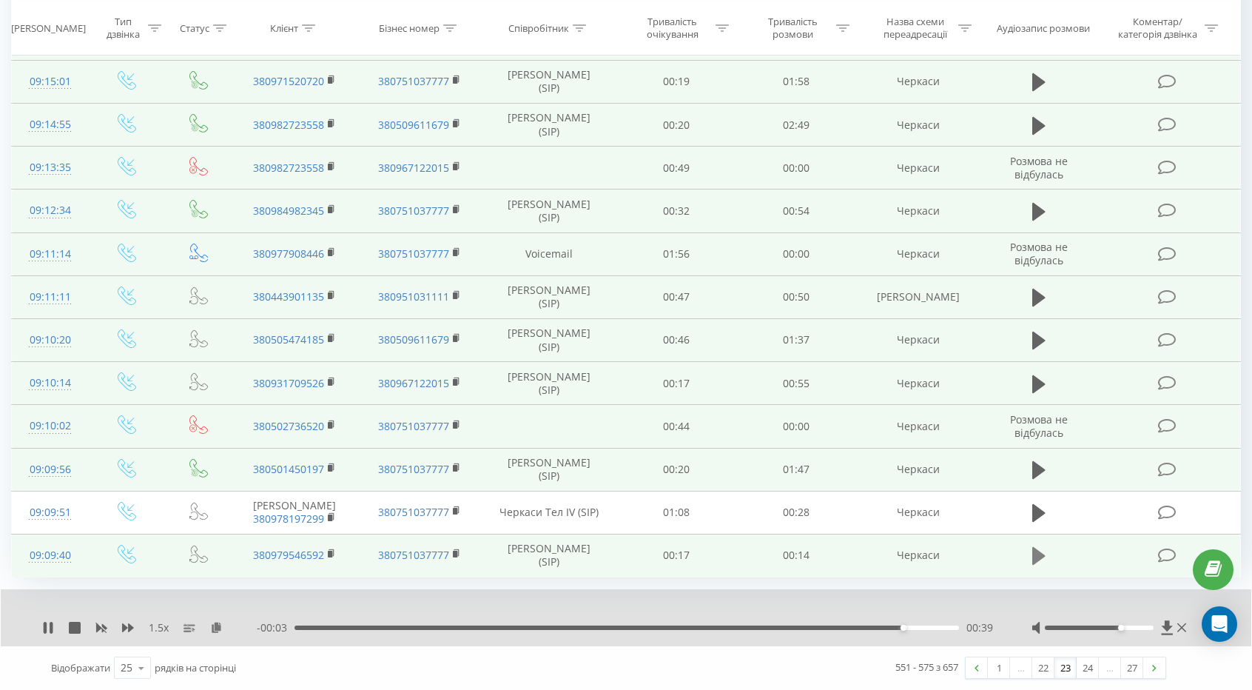
click at [1028, 562] on button at bounding box center [1039, 556] width 22 height 22
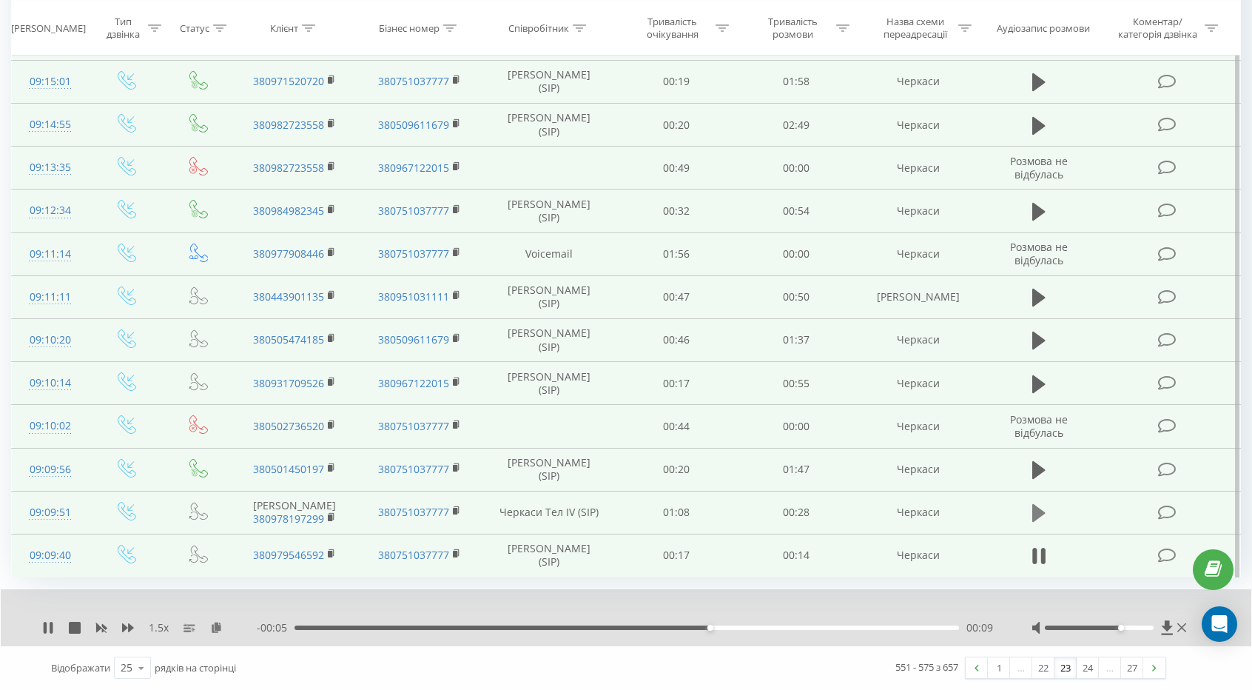
click at [1036, 508] on icon at bounding box center [1038, 513] width 13 height 18
click at [1028, 459] on button at bounding box center [1039, 470] width 22 height 22
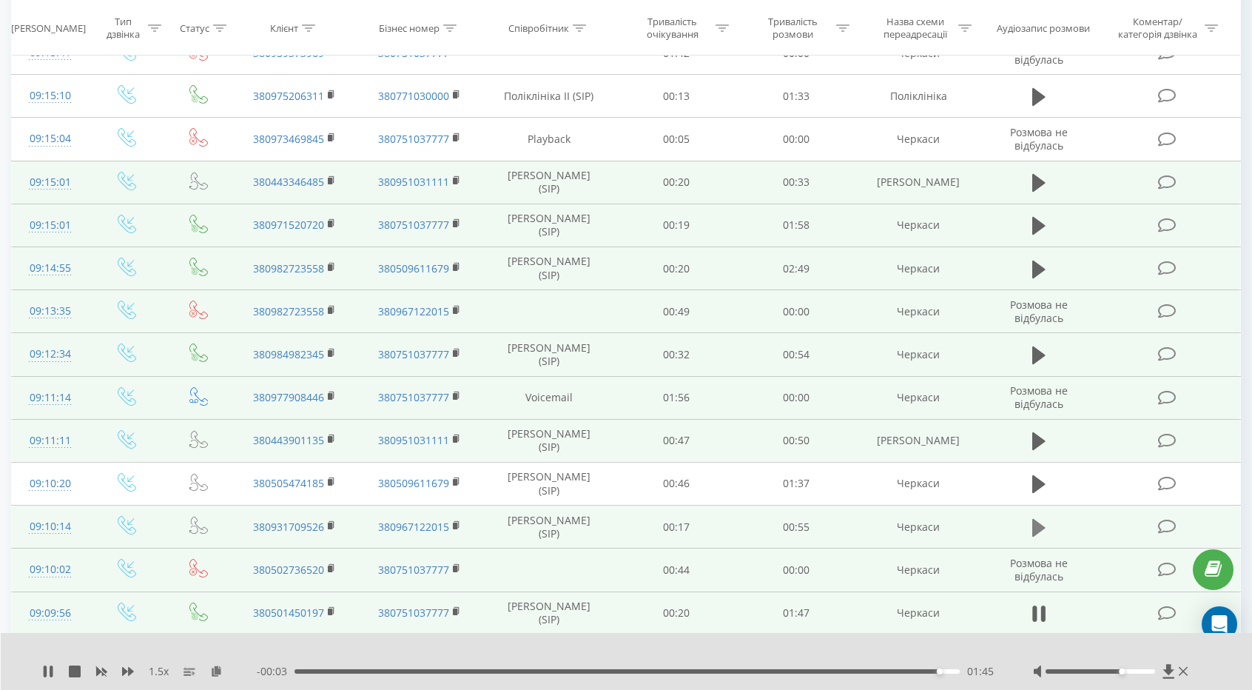
click at [1033, 518] on icon at bounding box center [1038, 527] width 13 height 18
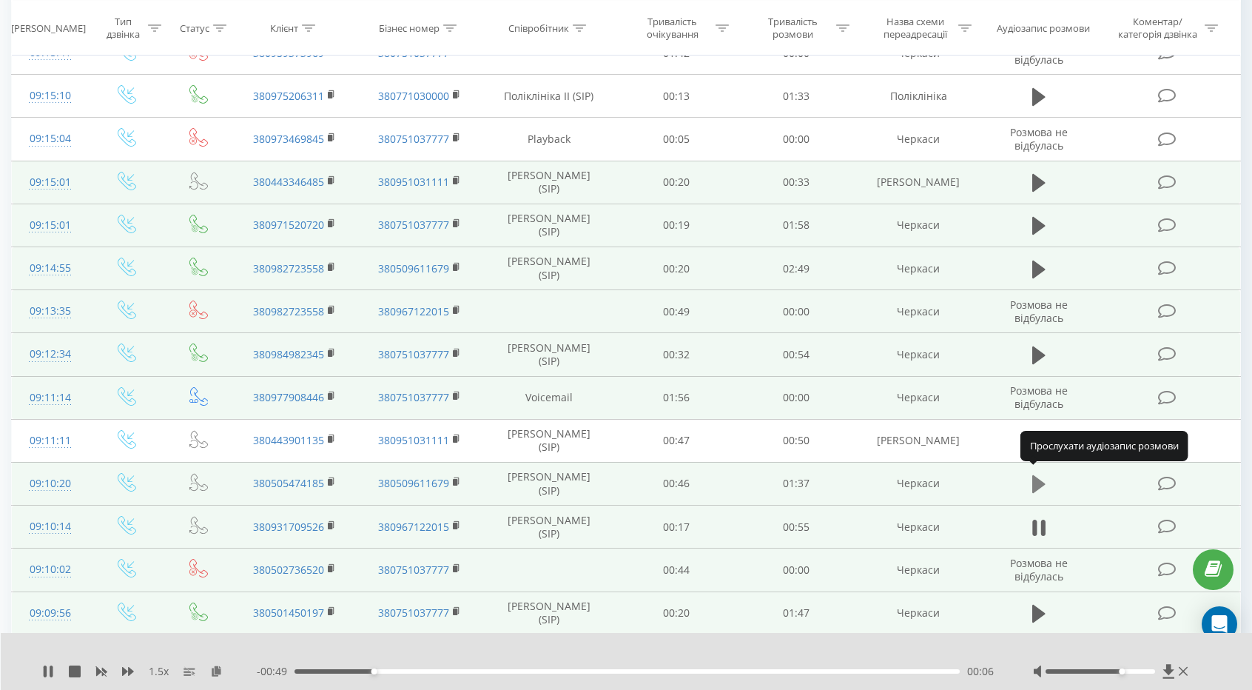
click at [1043, 476] on icon at bounding box center [1038, 484] width 13 height 21
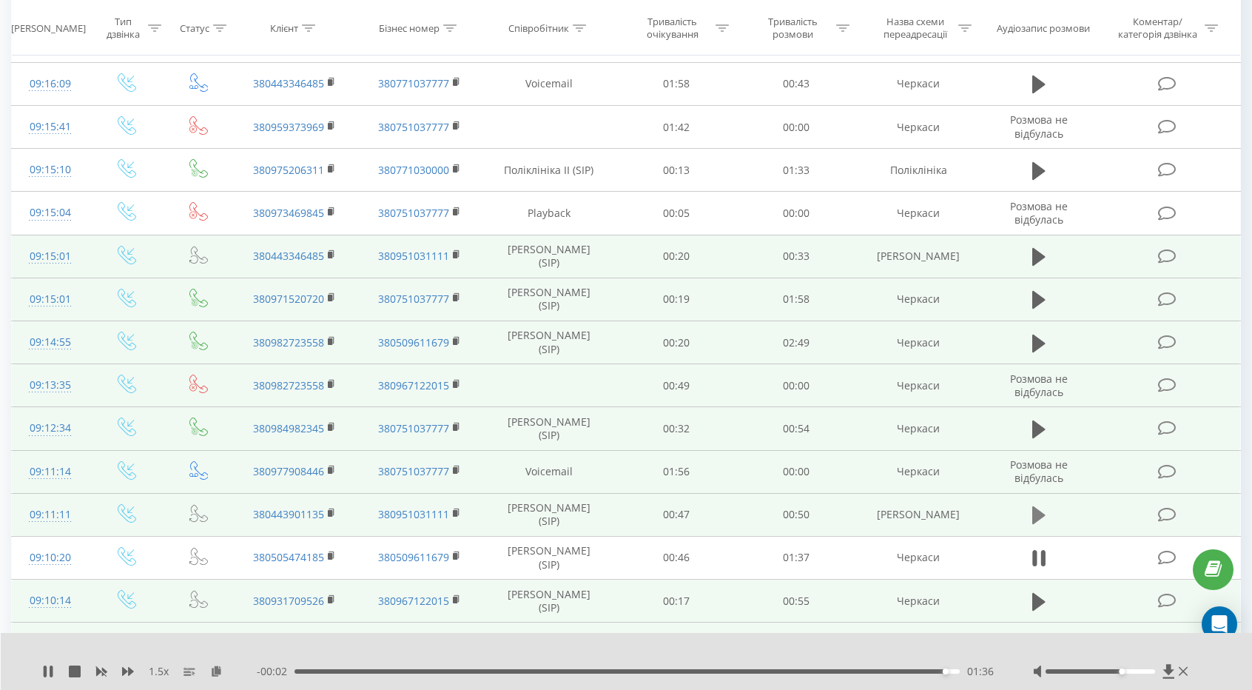
click at [1034, 506] on icon at bounding box center [1038, 515] width 13 height 18
click at [1042, 424] on icon at bounding box center [1038, 429] width 13 height 18
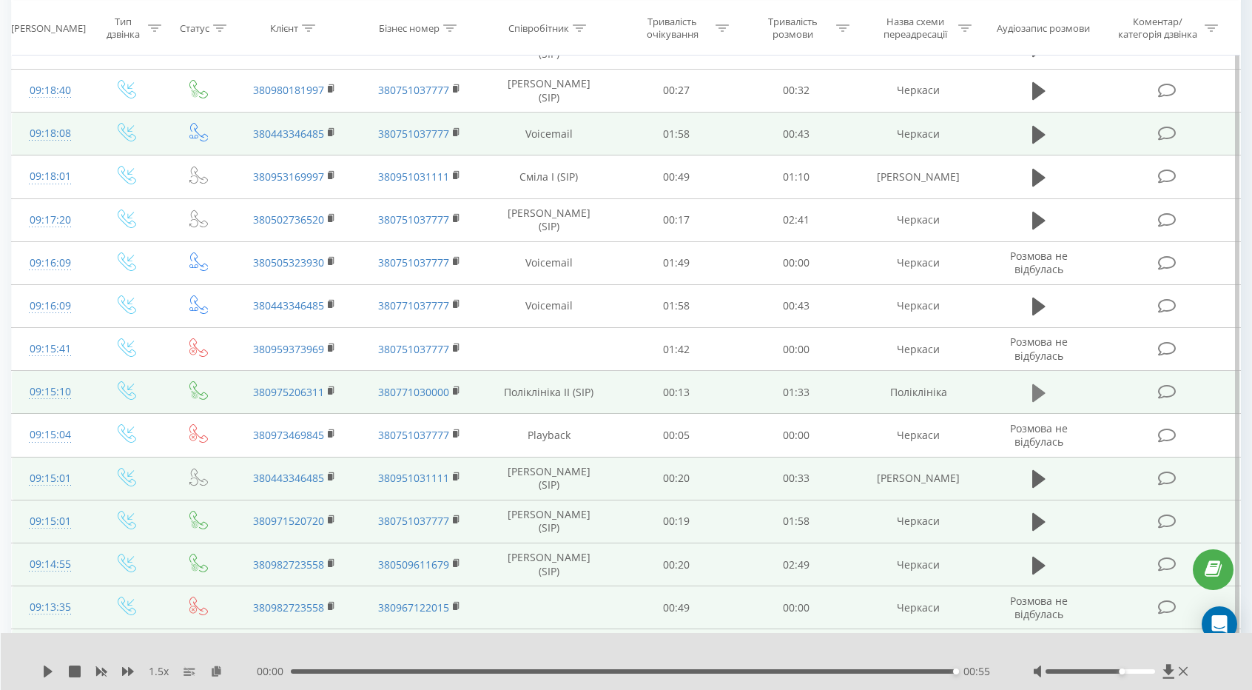
click at [1033, 384] on icon at bounding box center [1038, 393] width 13 height 18
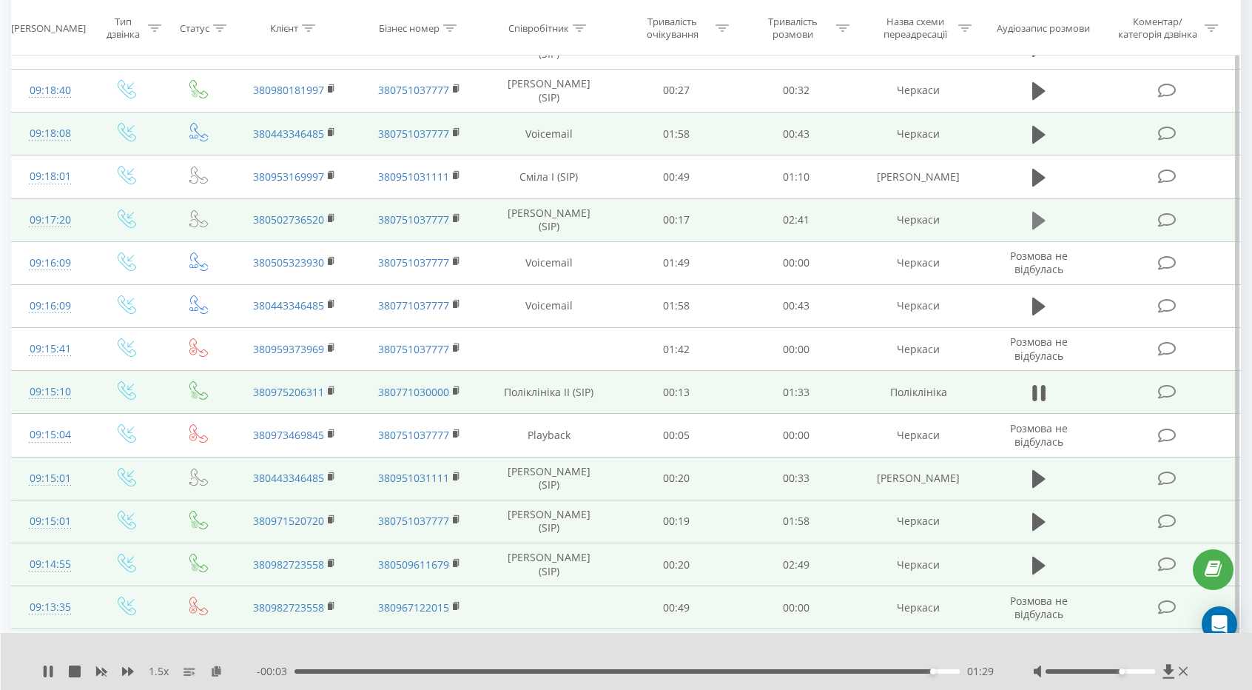
click at [1039, 215] on icon at bounding box center [1038, 221] width 13 height 18
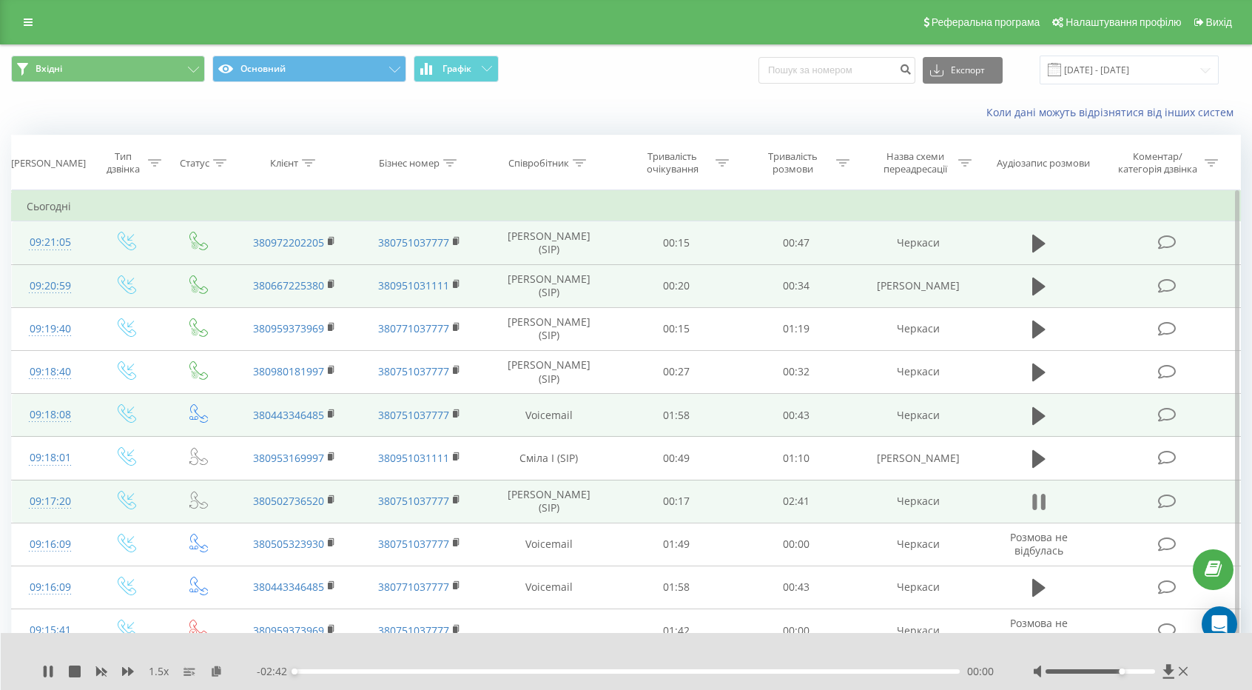
scroll to position [222, 0]
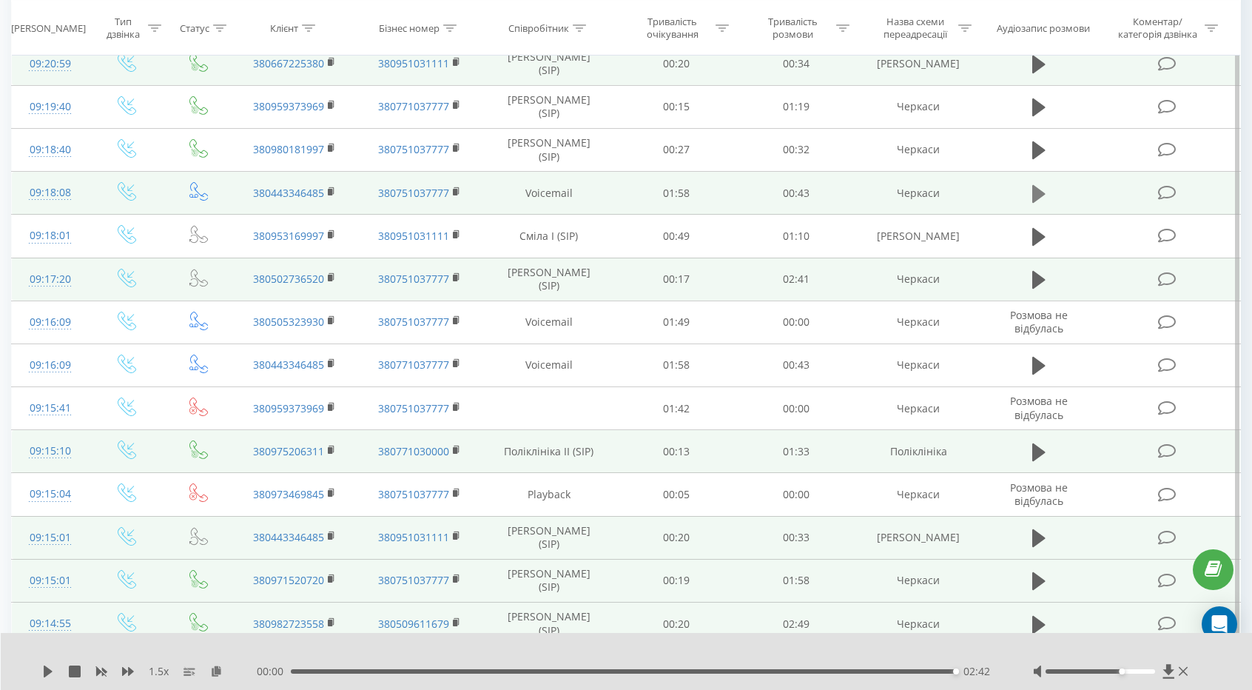
click at [1039, 189] on icon at bounding box center [1038, 193] width 13 height 18
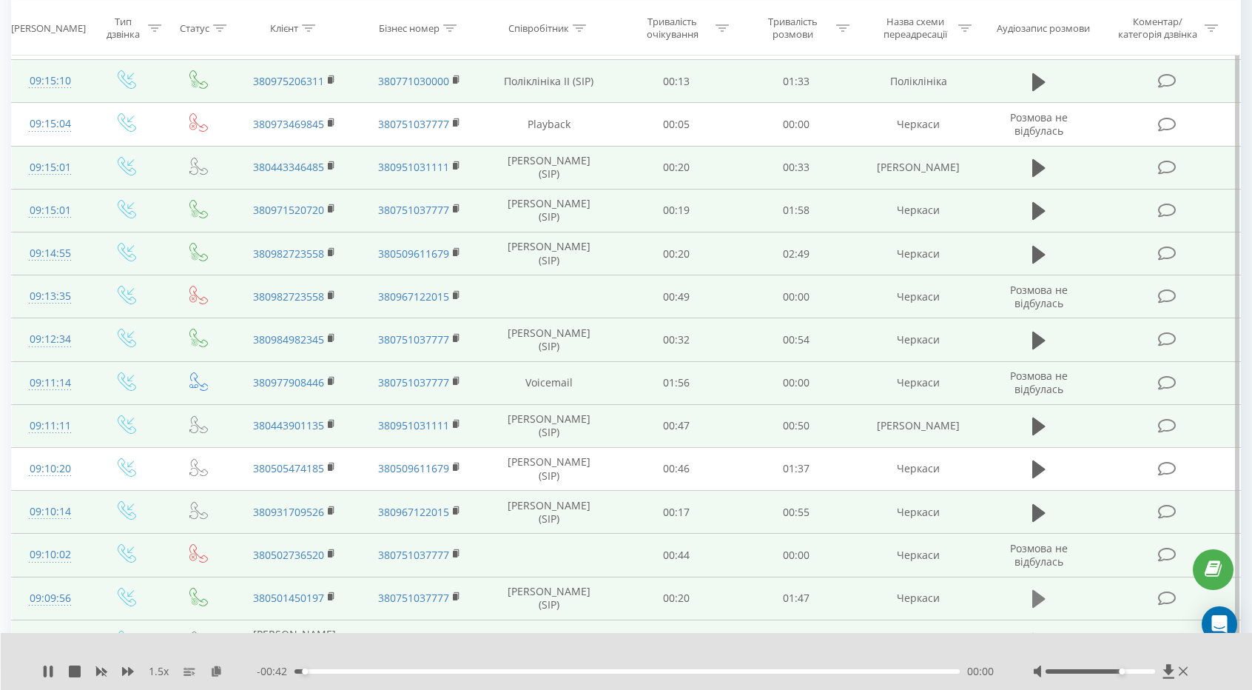
scroll to position [725, 0]
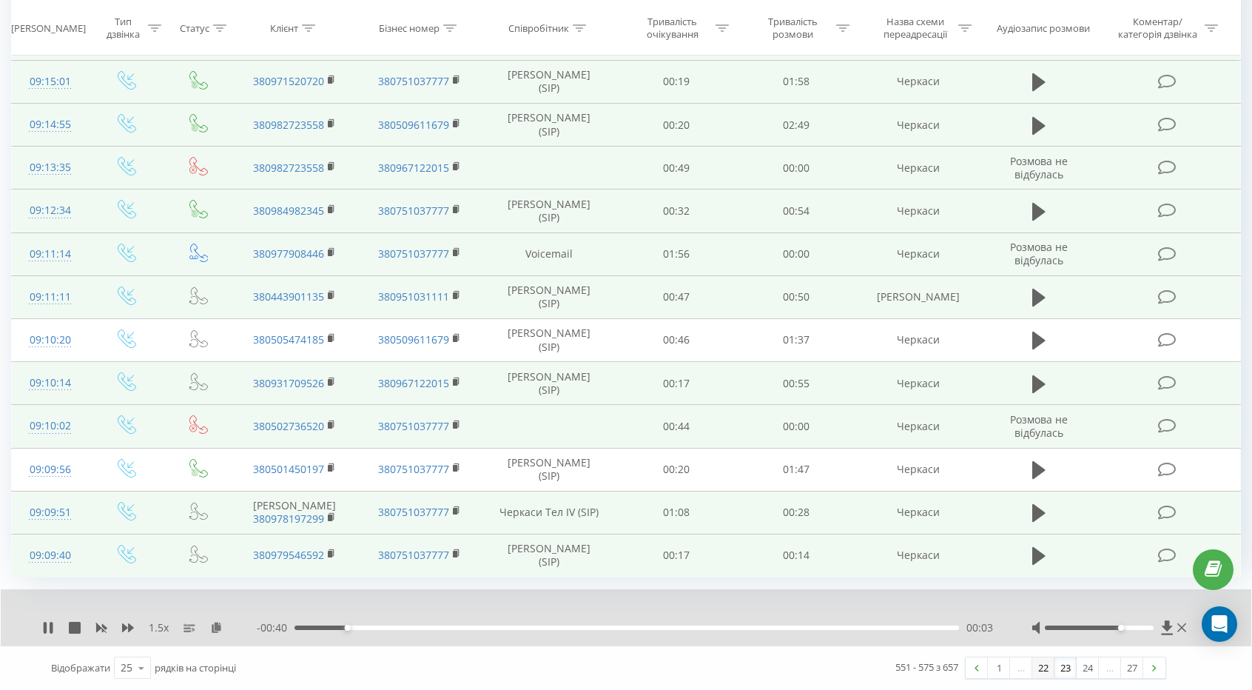
click at [1041, 663] on link "22" at bounding box center [1043, 667] width 22 height 21
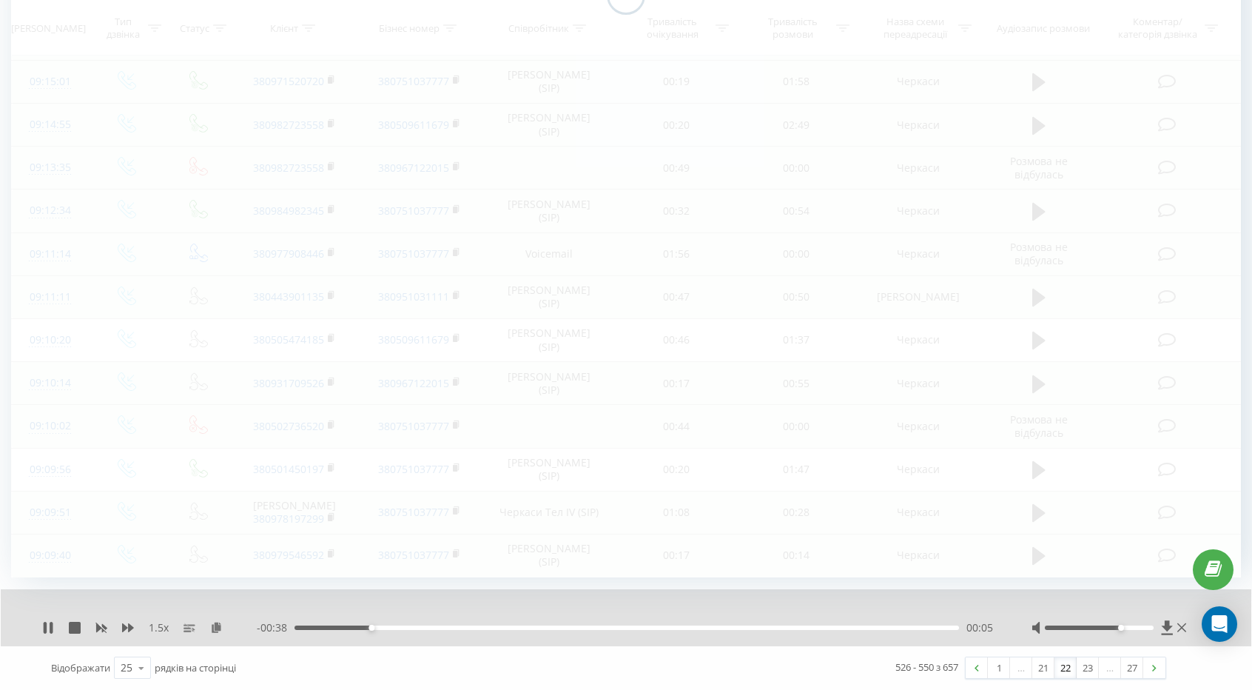
scroll to position [713, 0]
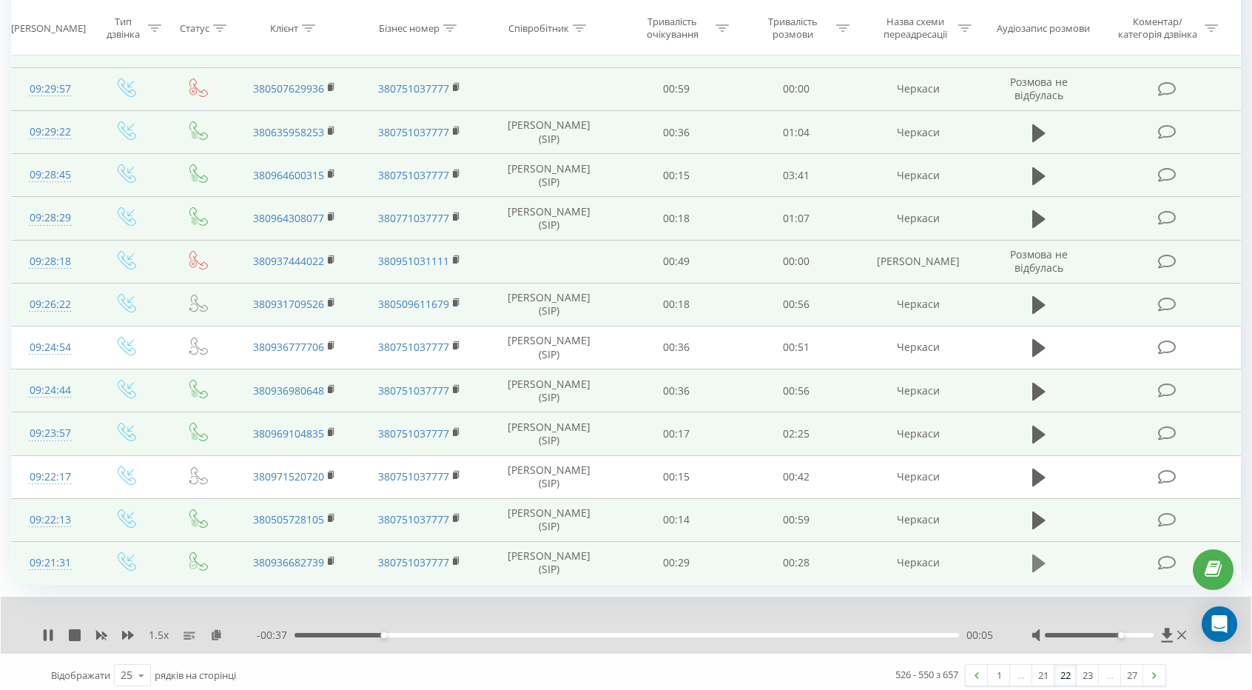
click at [1037, 554] on icon at bounding box center [1038, 563] width 13 height 18
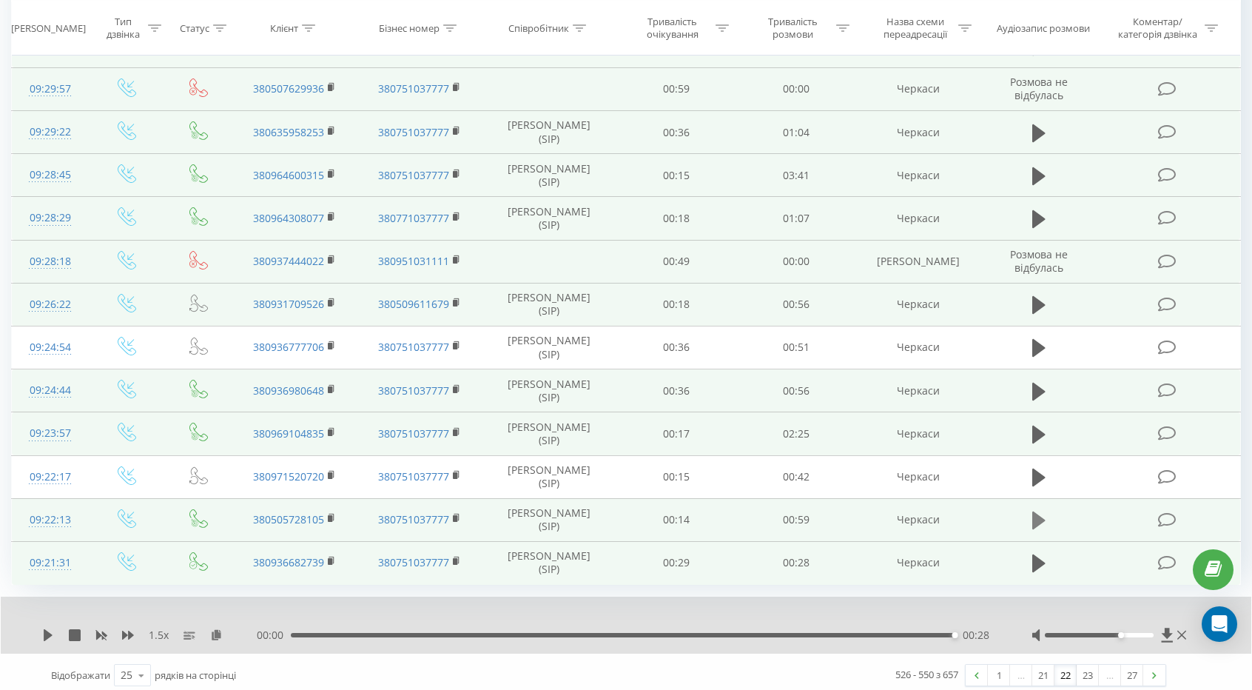
click at [1042, 510] on icon at bounding box center [1038, 520] width 13 height 21
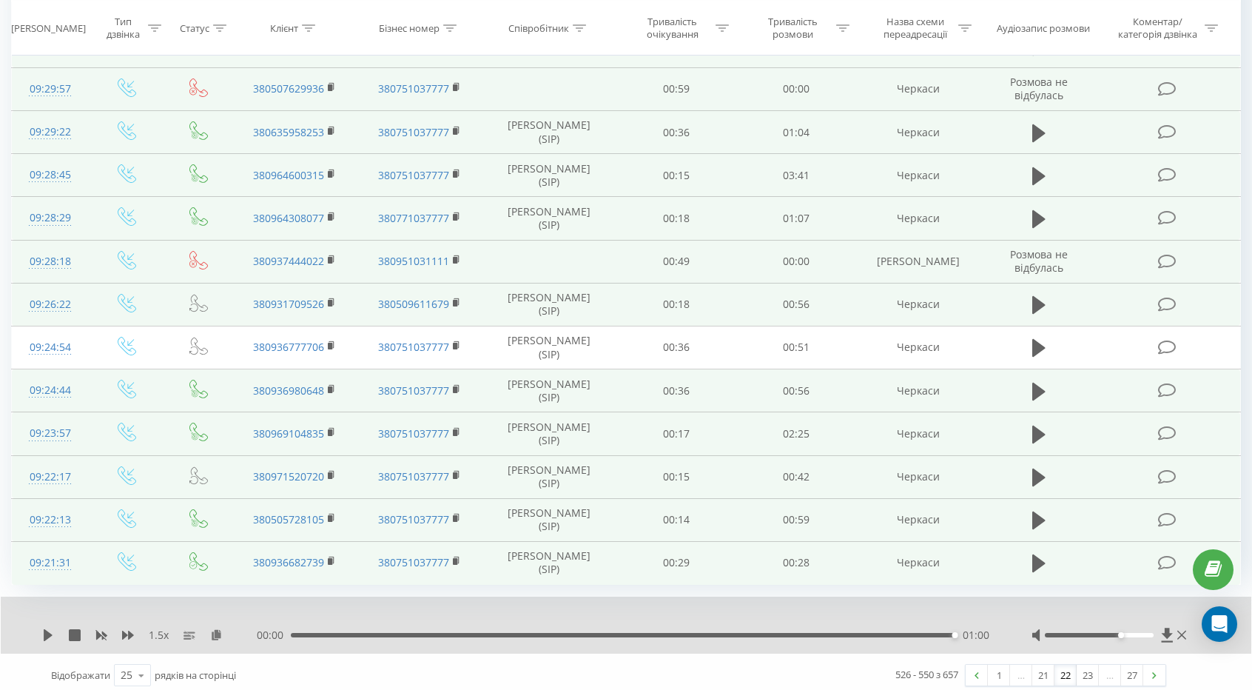
click at [1050, 468] on td at bounding box center [1038, 476] width 115 height 43
click at [1045, 467] on button at bounding box center [1039, 477] width 22 height 22
click at [1035, 431] on icon at bounding box center [1038, 434] width 13 height 18
click at [1044, 388] on icon at bounding box center [1038, 391] width 13 height 21
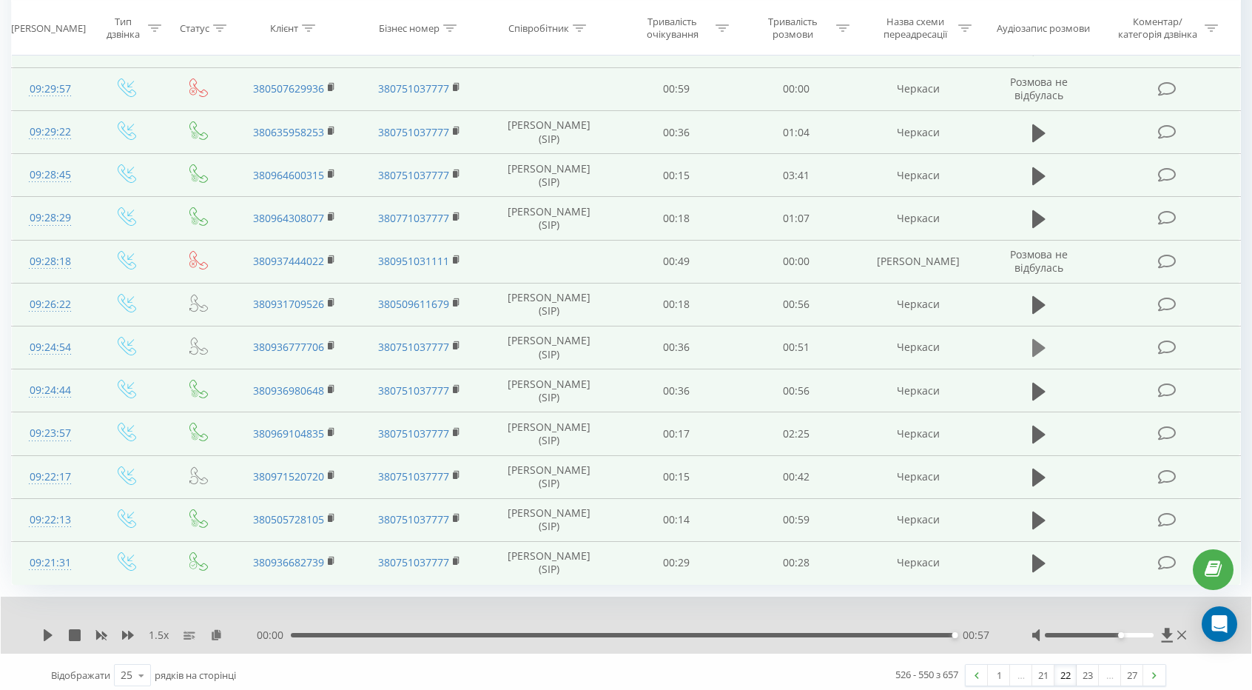
click at [1031, 338] on button at bounding box center [1039, 348] width 22 height 22
click at [1040, 307] on icon at bounding box center [1038, 304] width 13 height 21
click at [1042, 217] on icon at bounding box center [1038, 219] width 13 height 21
click at [1040, 181] on icon at bounding box center [1038, 176] width 13 height 21
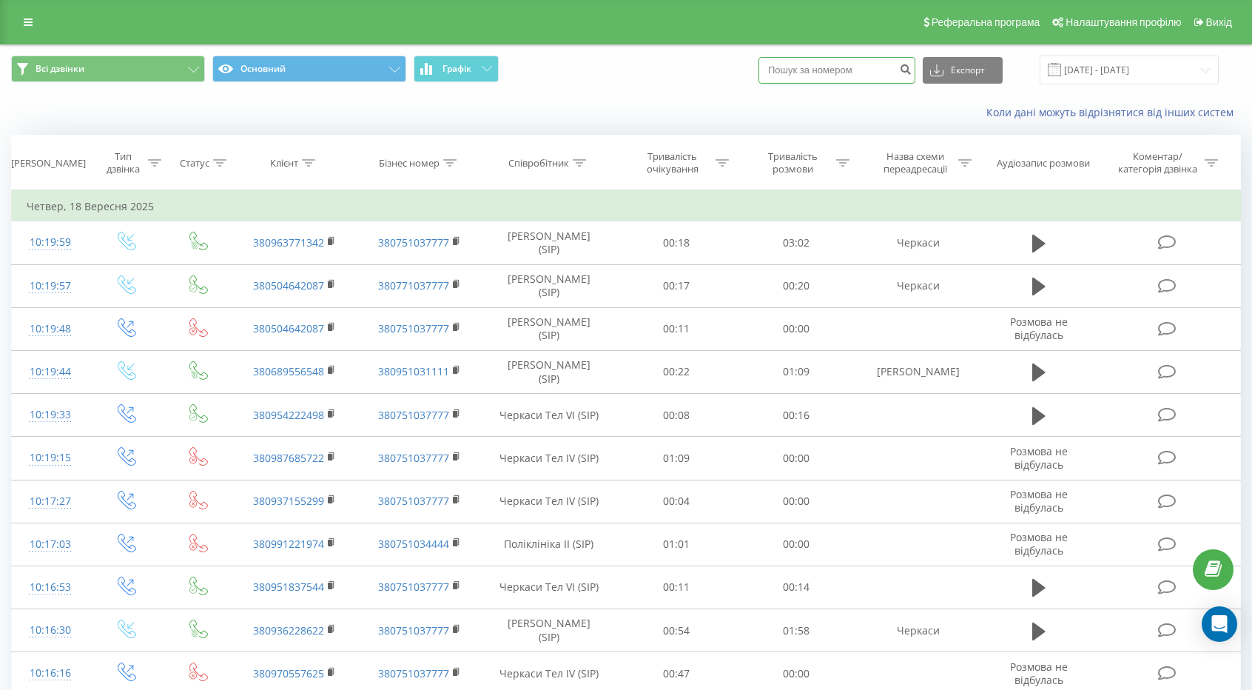
click at [817, 70] on input at bounding box center [836, 70] width 157 height 27
paste input
click at [912, 69] on button "submit" at bounding box center [905, 70] width 20 height 27
